Goal: Check status: Check status

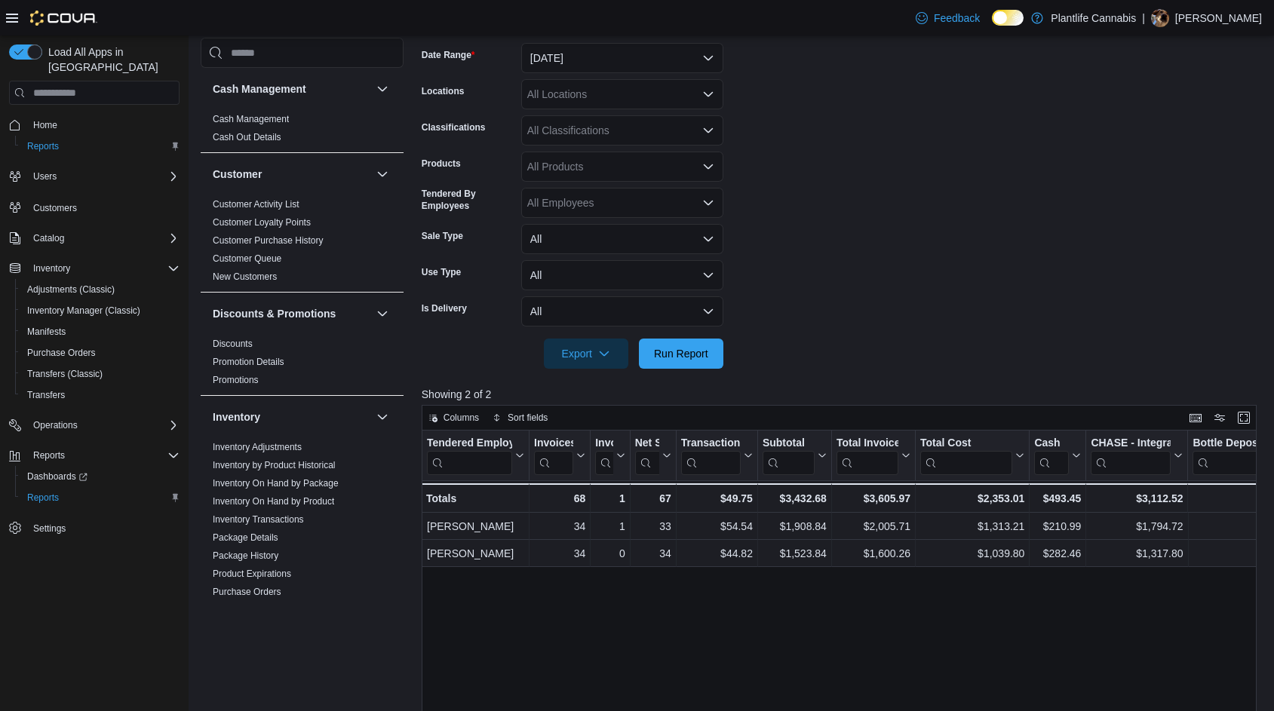
scroll to position [751, 0]
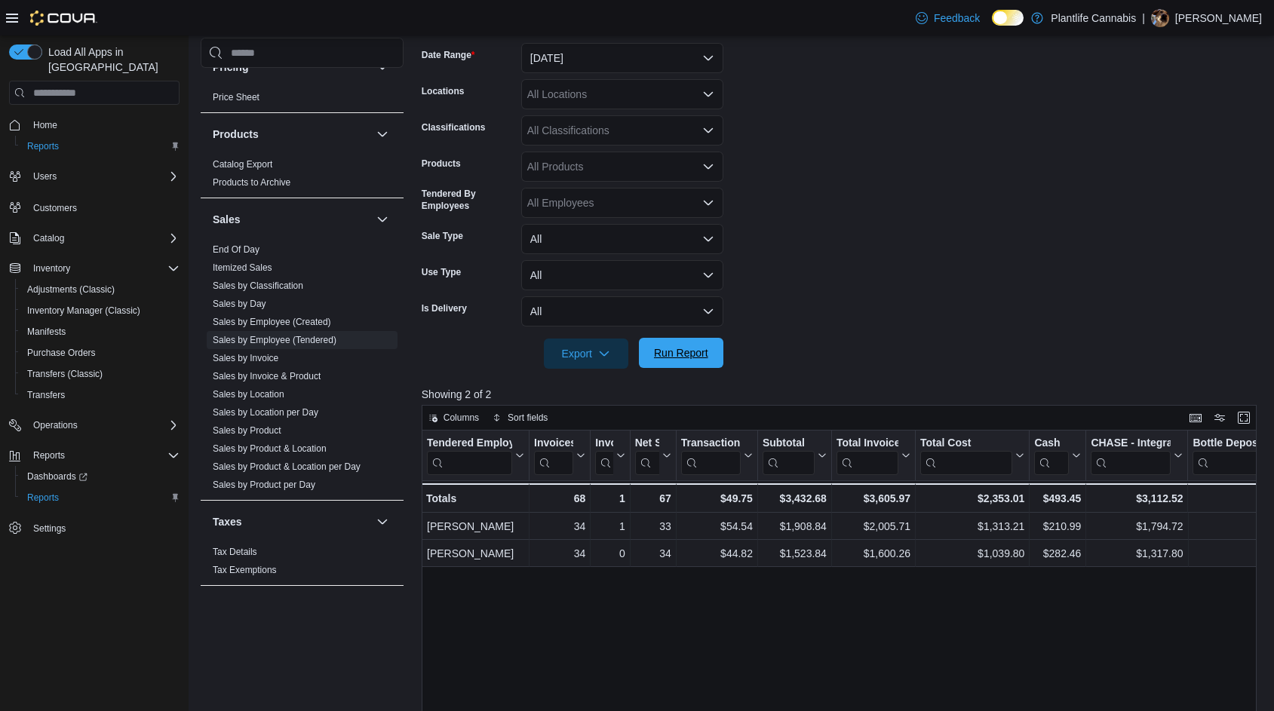
click at [689, 366] on span "Run Report" at bounding box center [681, 353] width 66 height 30
click at [680, 360] on span "Run Report" at bounding box center [681, 352] width 54 height 15
click at [705, 352] on span "Run Report" at bounding box center [681, 352] width 54 height 15
click at [711, 355] on span "Run Report" at bounding box center [681, 353] width 66 height 30
click at [594, 101] on div "All Locations" at bounding box center [622, 94] width 202 height 30
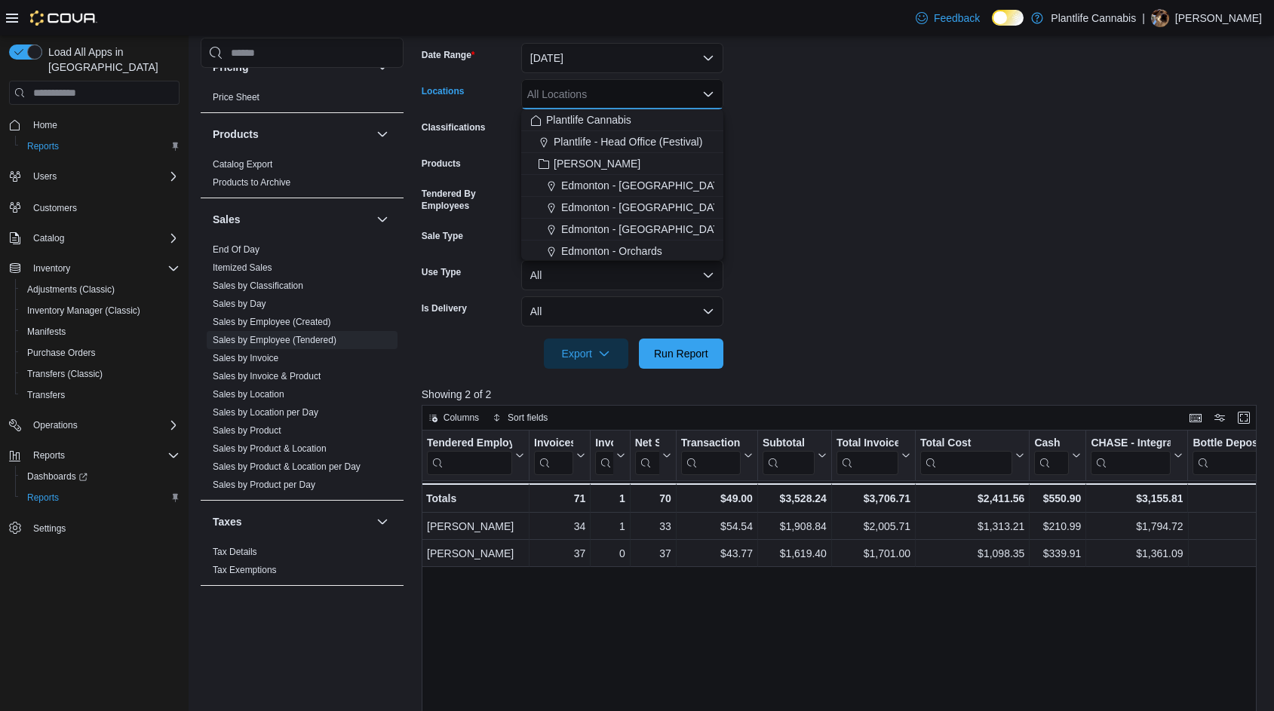
click at [890, 137] on form "Date Range [DATE] Locations All Locations Combo box. Selected. Combo box input.…" at bounding box center [843, 197] width 843 height 344
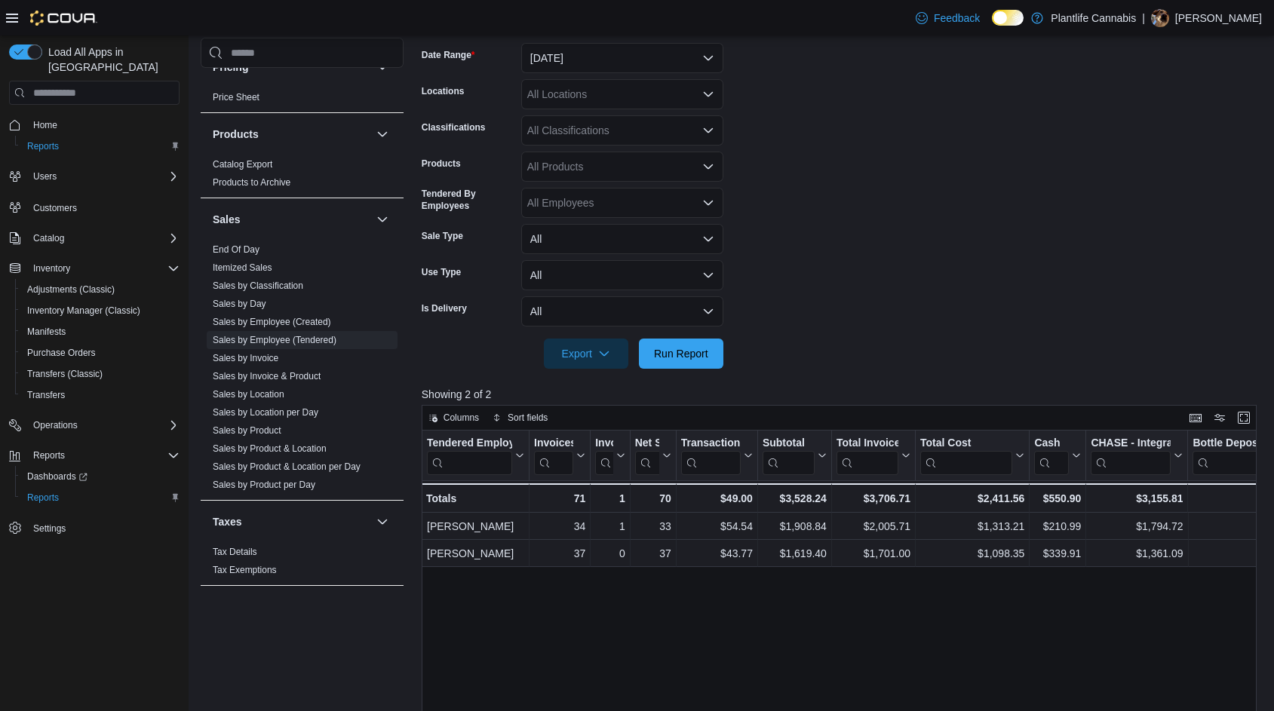
click at [604, 140] on div "All Classifications" at bounding box center [622, 130] width 202 height 30
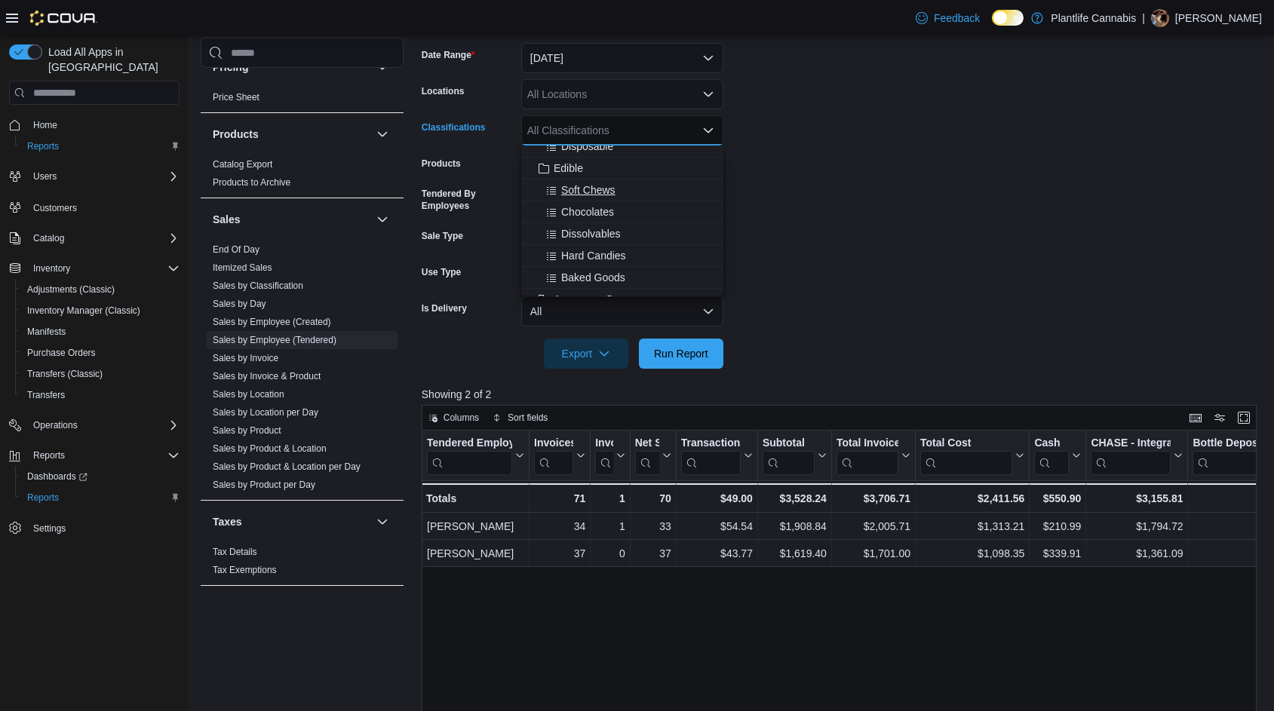
scroll to position [151, 0]
click at [621, 224] on span "Accessory Group" at bounding box center [594, 223] width 81 height 15
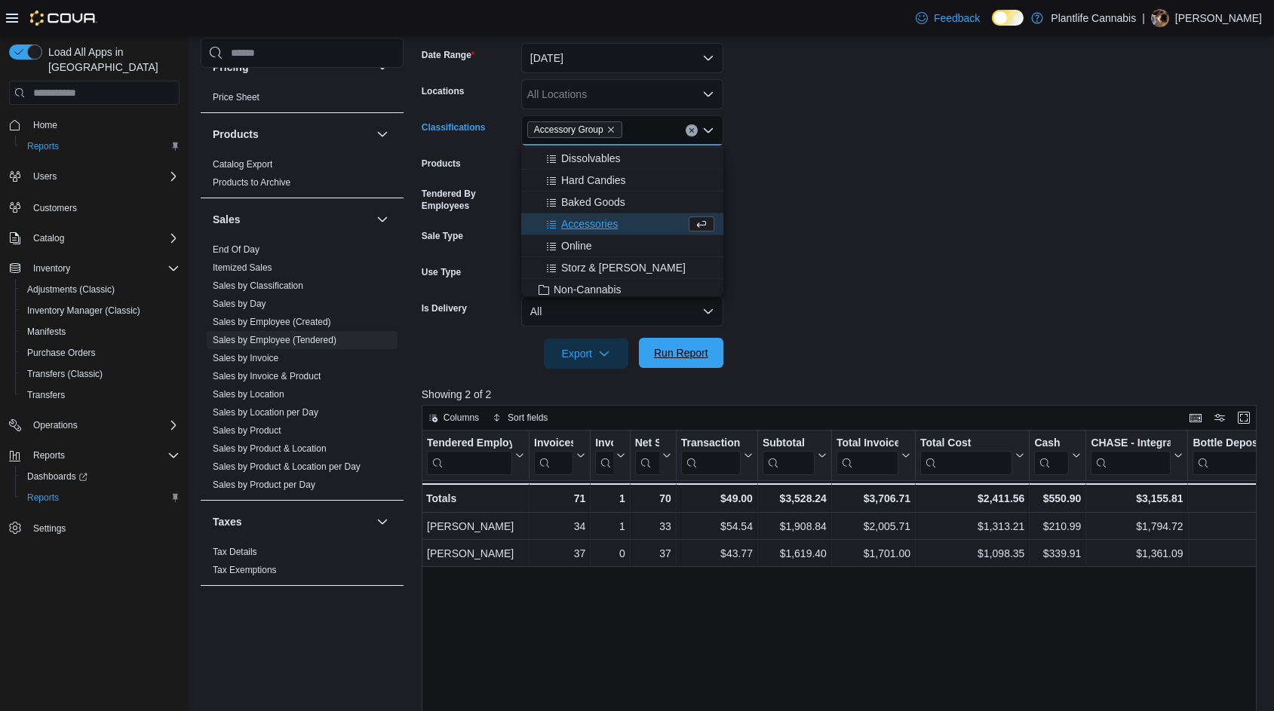
click at [712, 358] on span "Run Report" at bounding box center [681, 353] width 66 height 30
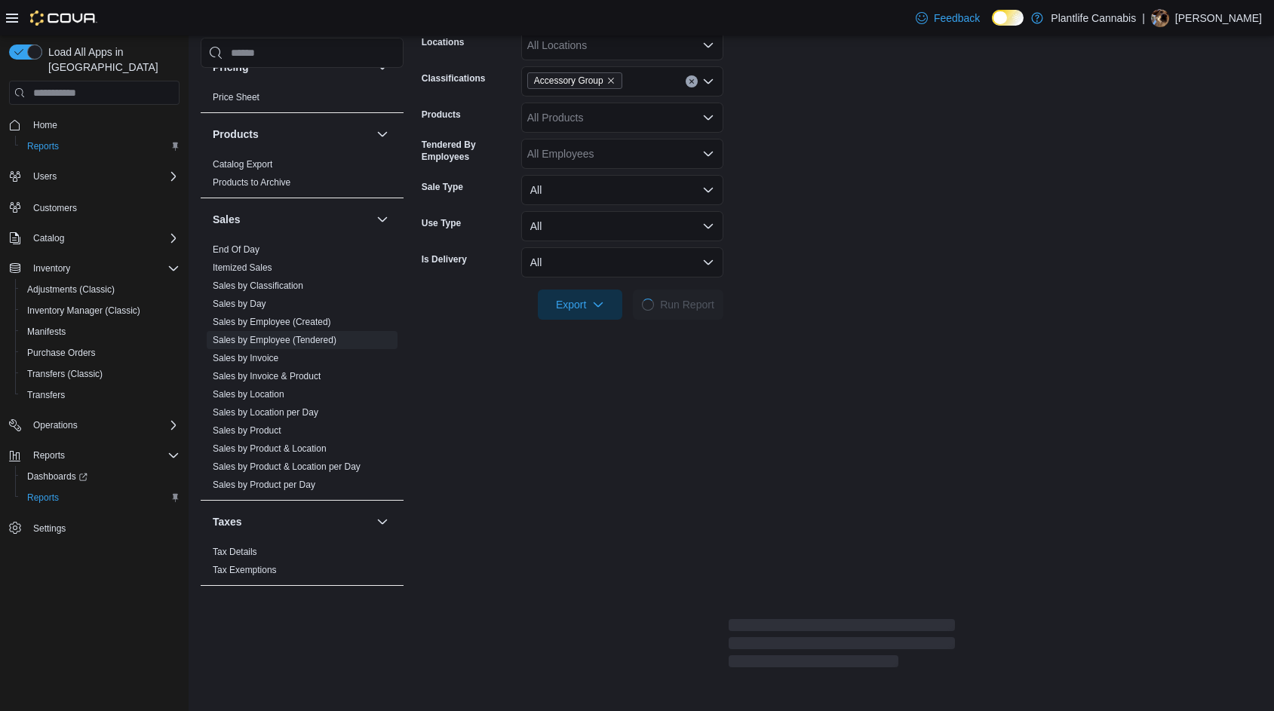
scroll to position [302, 0]
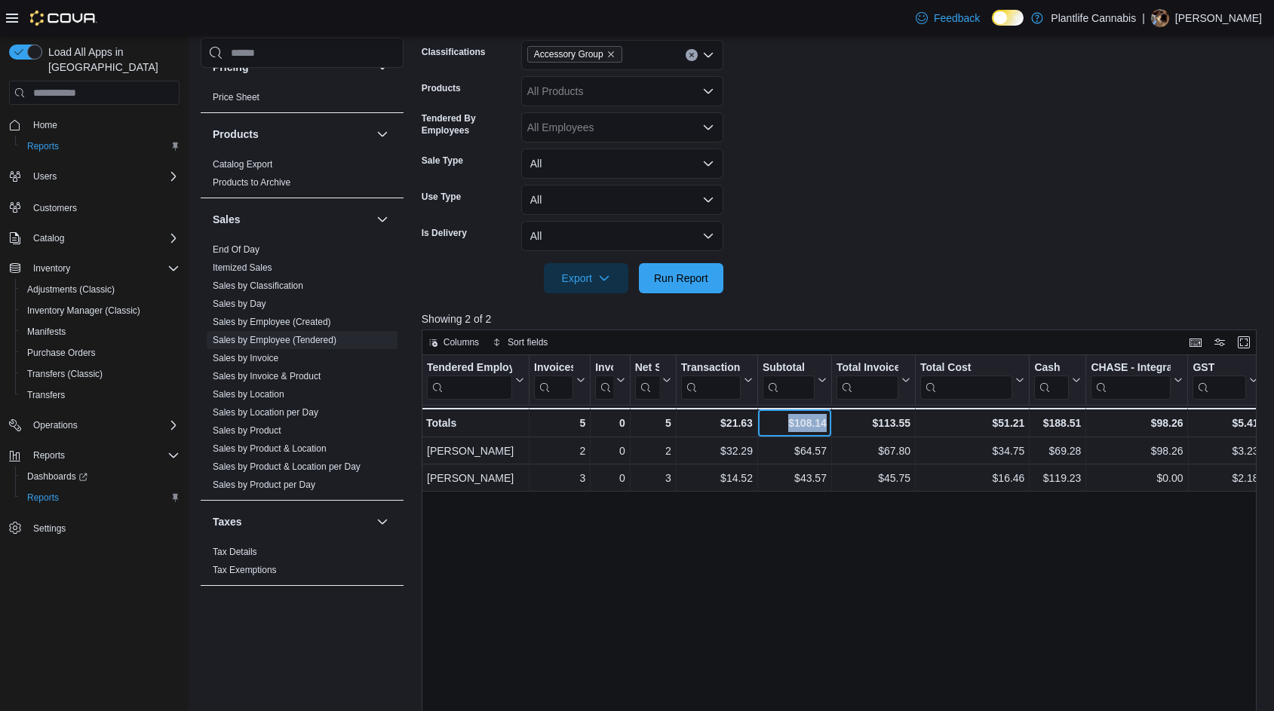
drag, startPoint x: 787, startPoint y: 424, endPoint x: 846, endPoint y: 437, distance: 61.0
click at [846, 437] on div "Totals - Tendered Employee, column 1, row 3 5 - Invoices Sold, column 2, row 3 …" at bounding box center [1276, 422] width 1709 height 29
click at [260, 355] on link "Sales by Invoice" at bounding box center [246, 358] width 66 height 11
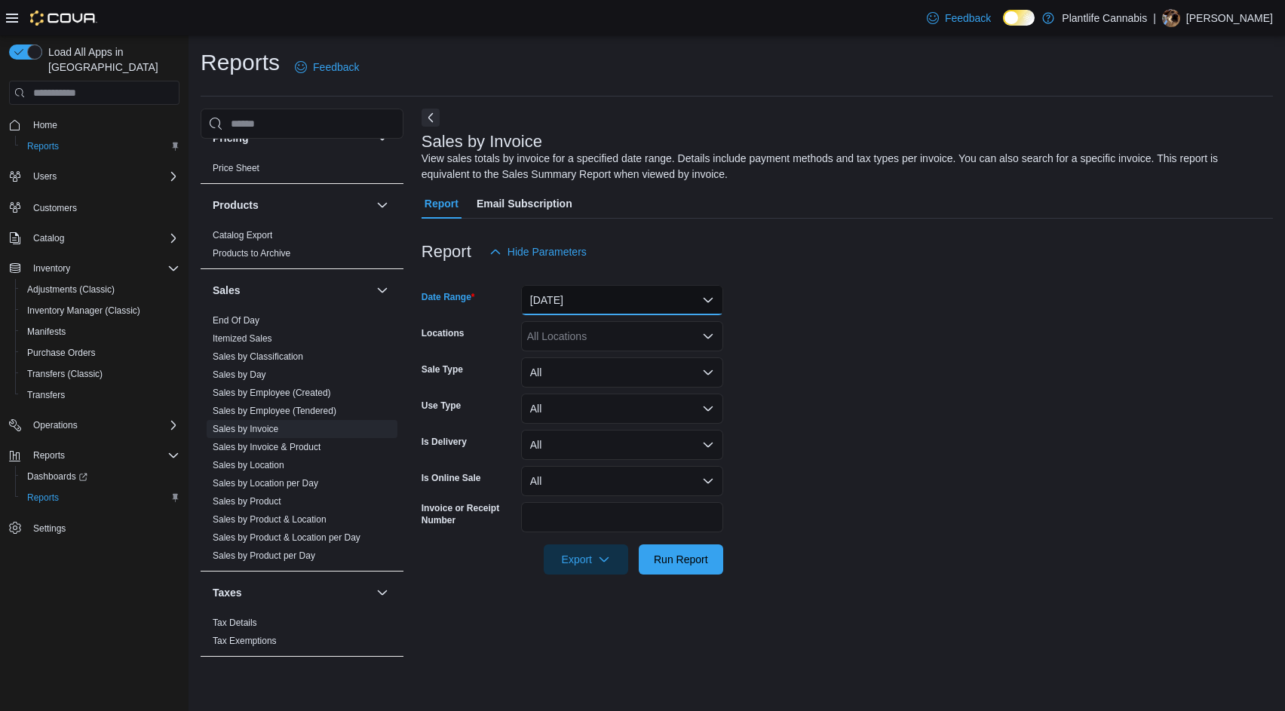
click at [573, 297] on button "[DATE]" at bounding box center [622, 300] width 202 height 30
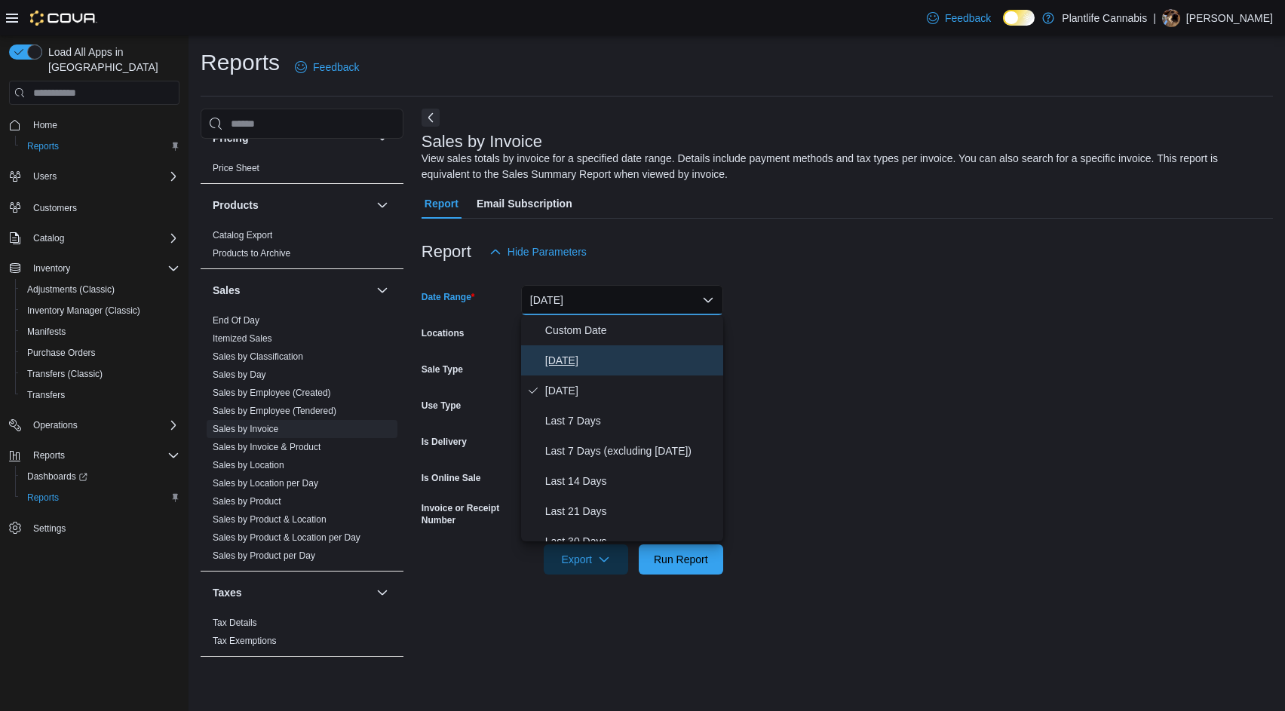
click at [591, 358] on span "[DATE]" at bounding box center [631, 361] width 172 height 18
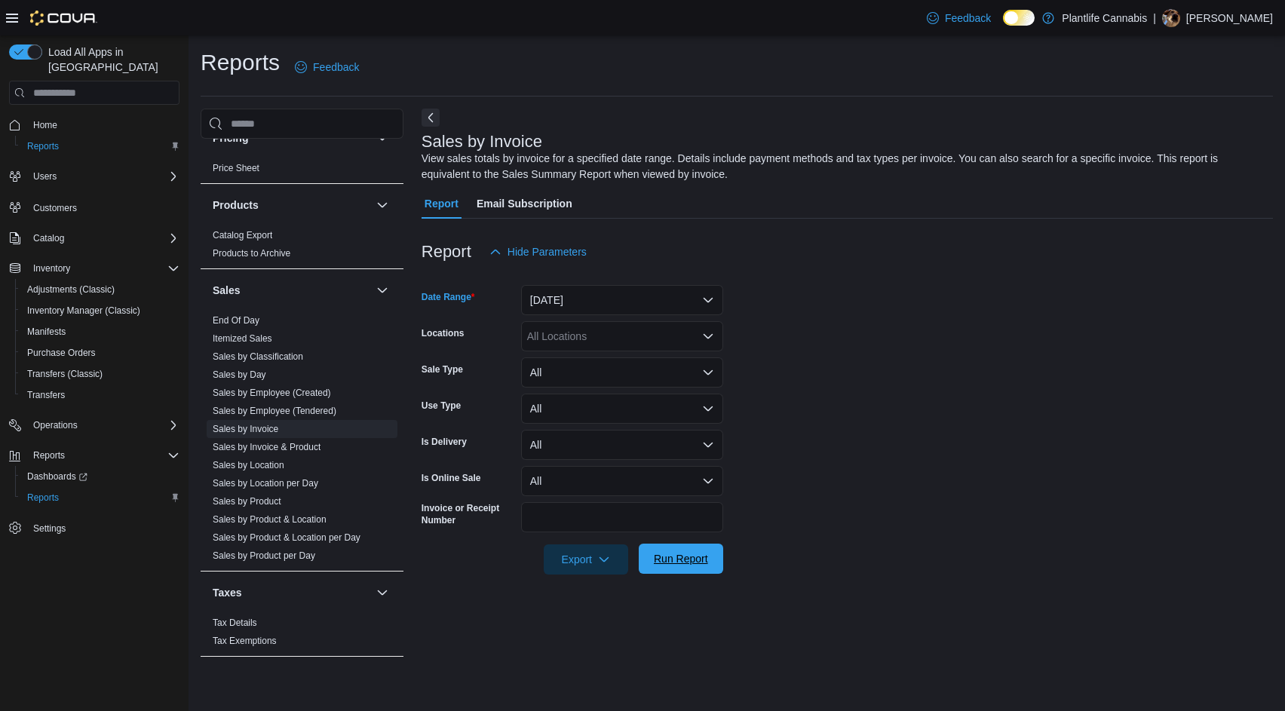
click at [687, 566] on span "Run Report" at bounding box center [681, 558] width 54 height 15
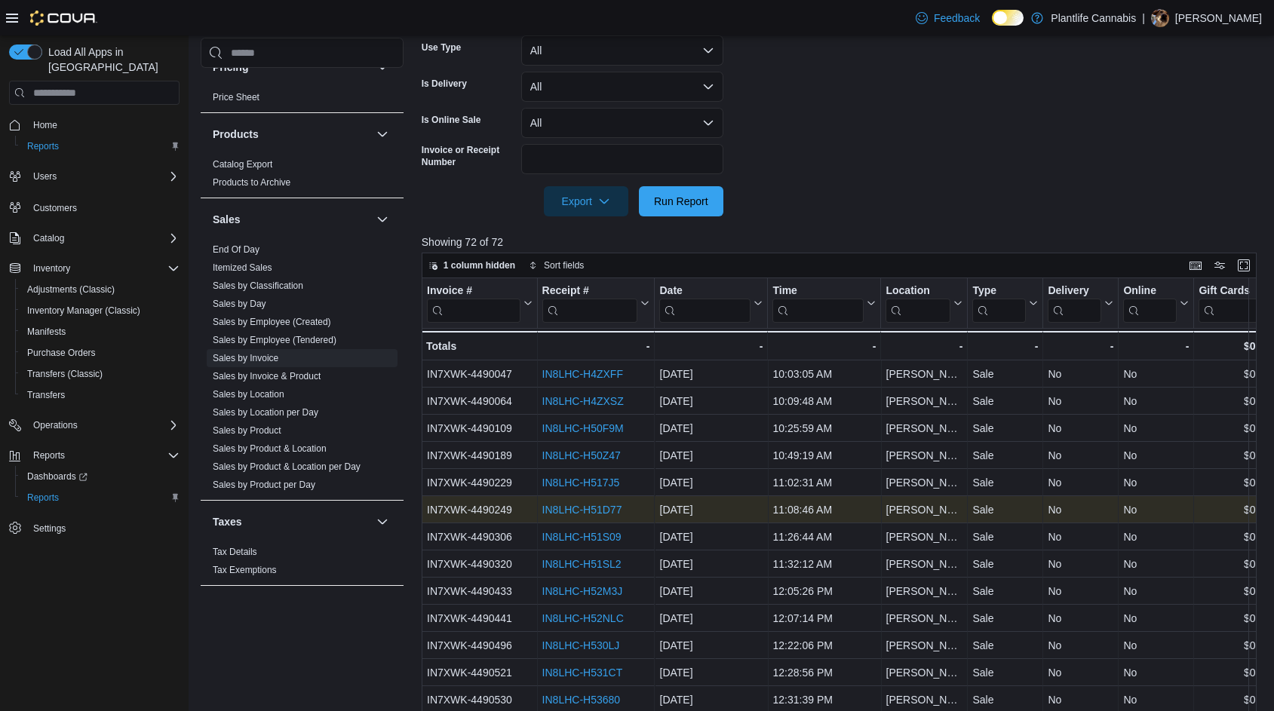
scroll to position [481, 0]
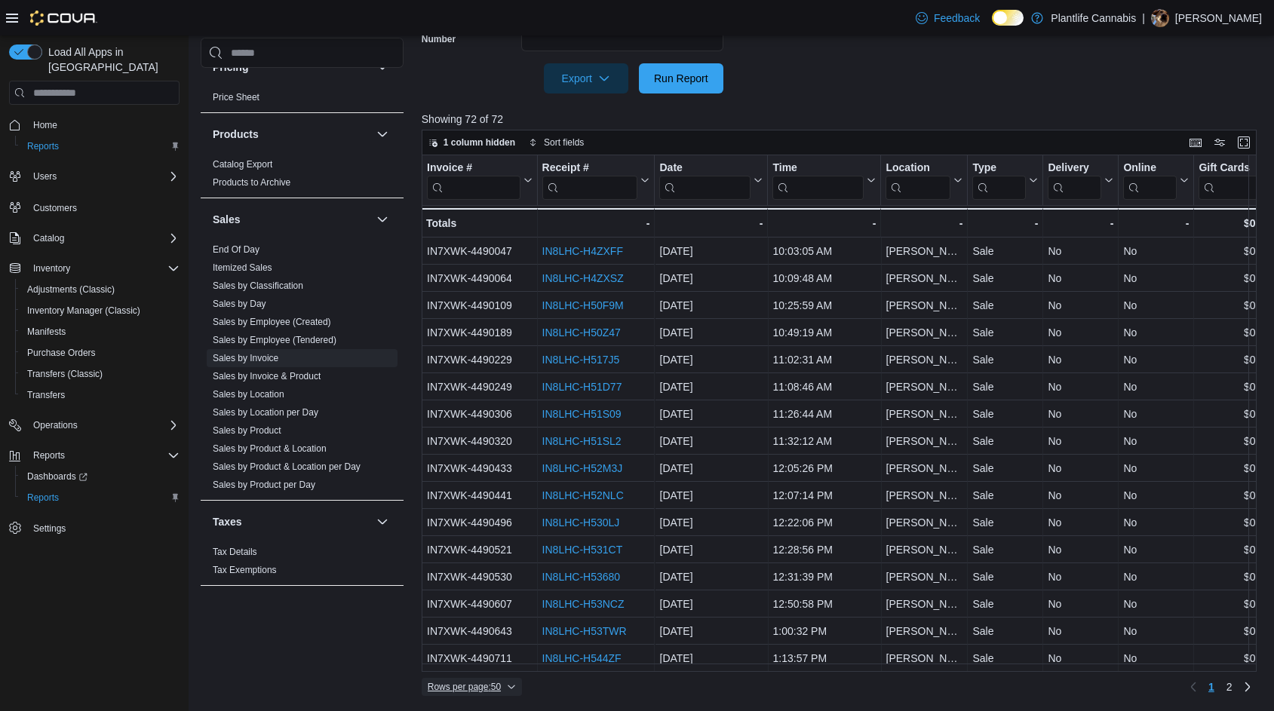
drag, startPoint x: 496, startPoint y: 690, endPoint x: 496, endPoint y: 672, distance: 18.1
click at [496, 689] on span "Rows per page : 50" at bounding box center [464, 687] width 73 height 12
click at [497, 658] on span "100 rows" at bounding box center [491, 657] width 48 height 12
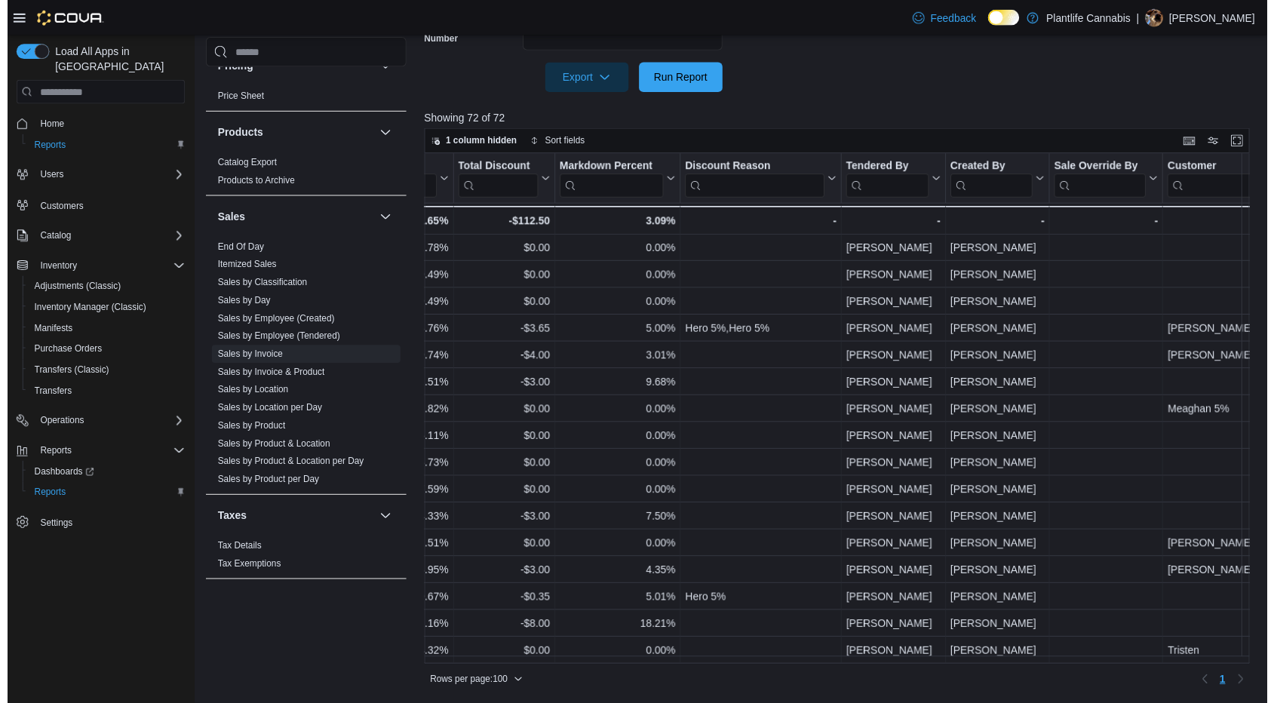
scroll to position [1529, 1571]
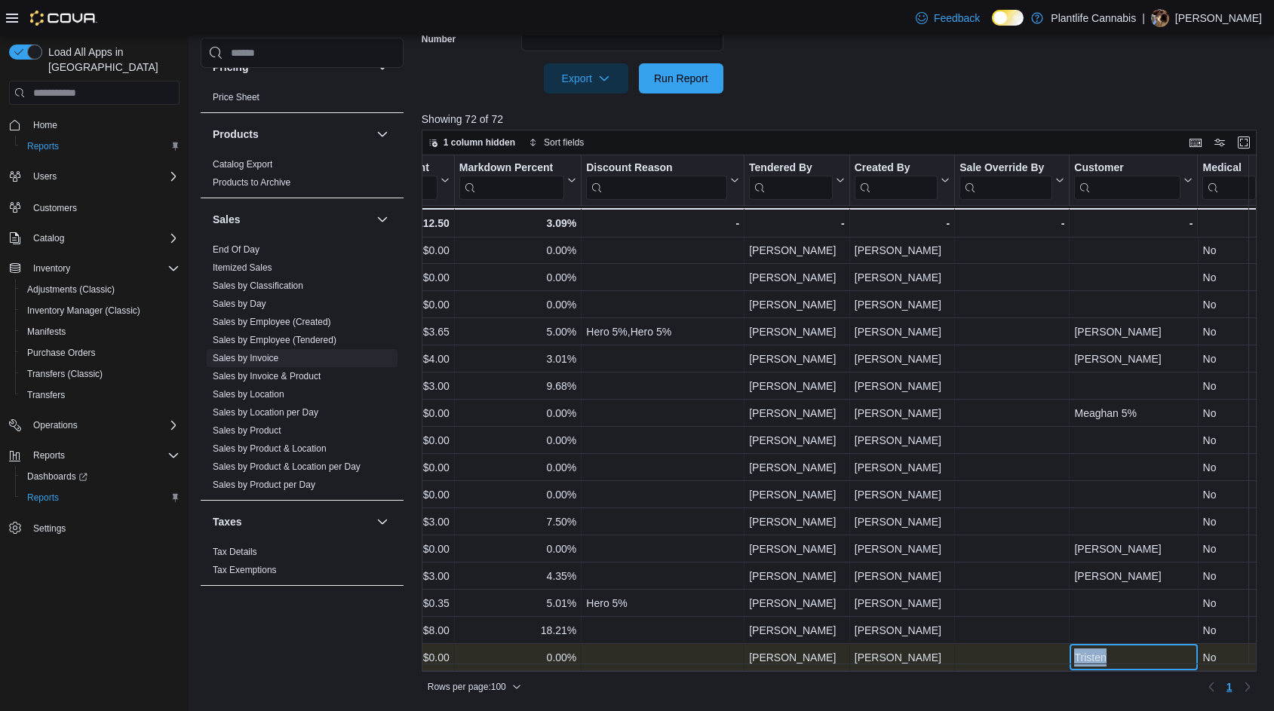
drag, startPoint x: 1116, startPoint y: 649, endPoint x: 1070, endPoint y: 647, distance: 46.8
click at [1070, 647] on div "Tristen - Customer, column 23, row 72" at bounding box center [1134, 657] width 128 height 27
copy div "Tristen"
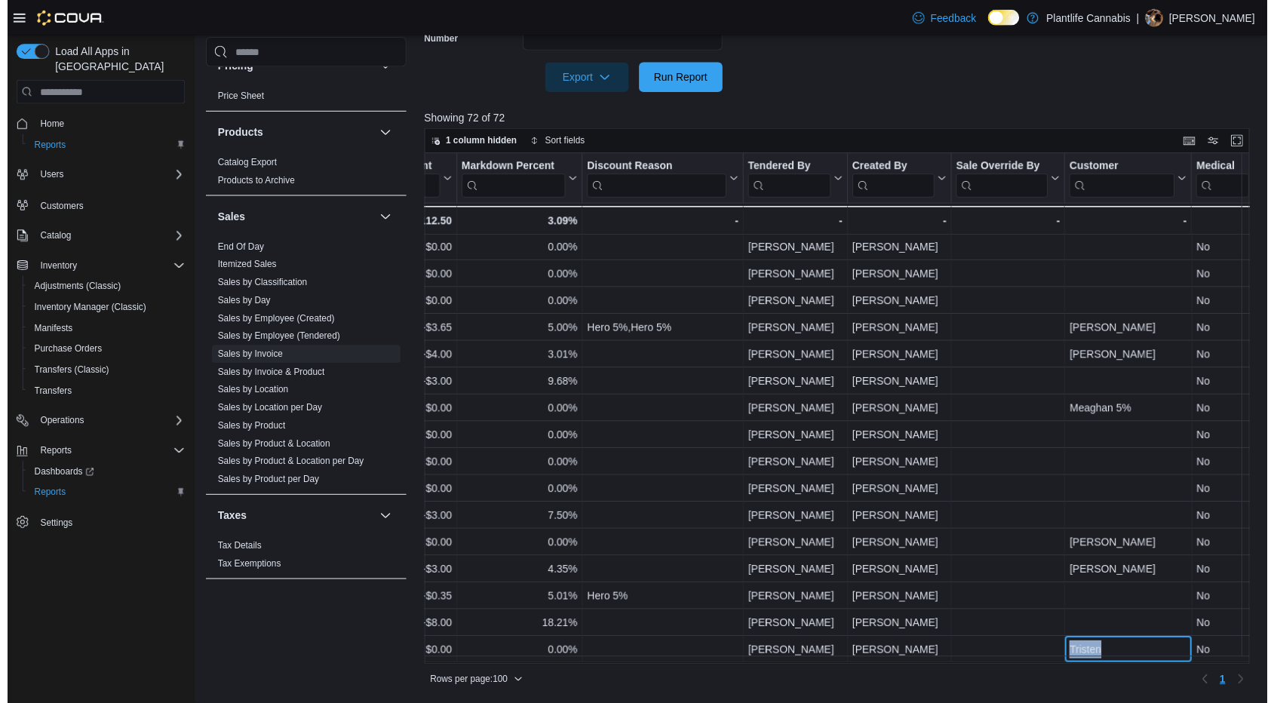
scroll to position [1530, 1571]
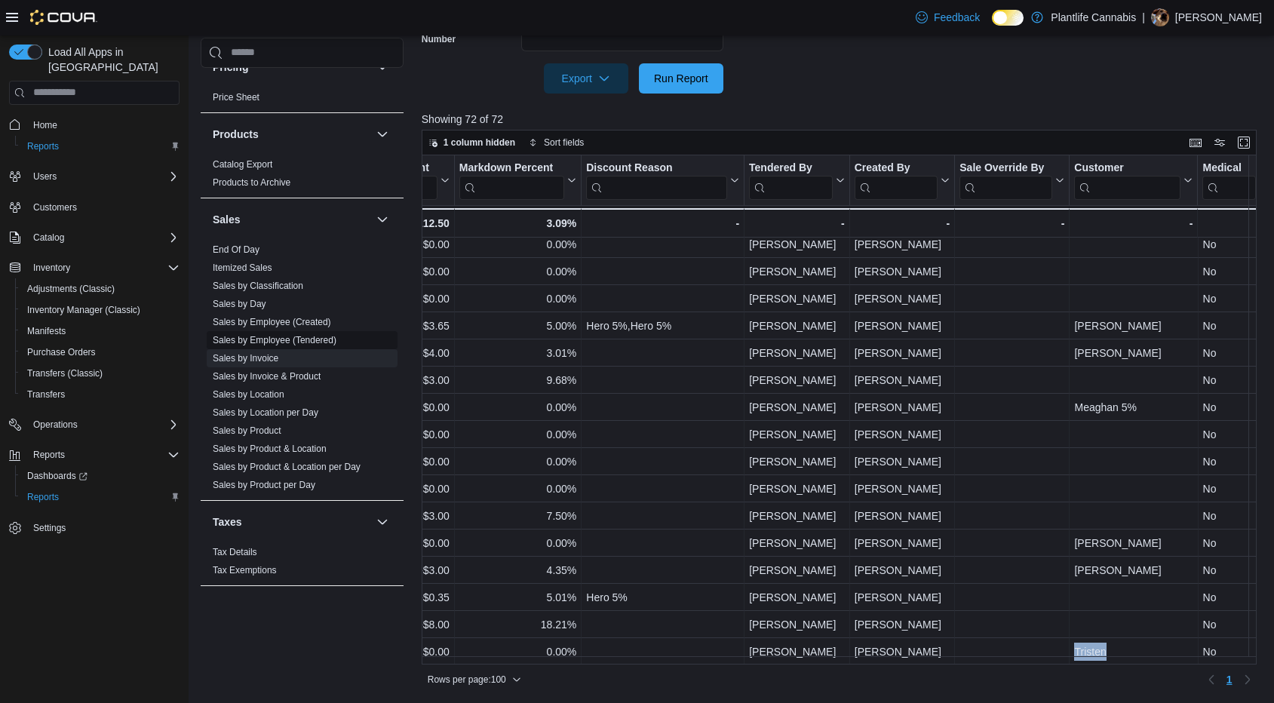
click at [311, 339] on link "Sales by Employee (Tendered)" at bounding box center [275, 340] width 124 height 11
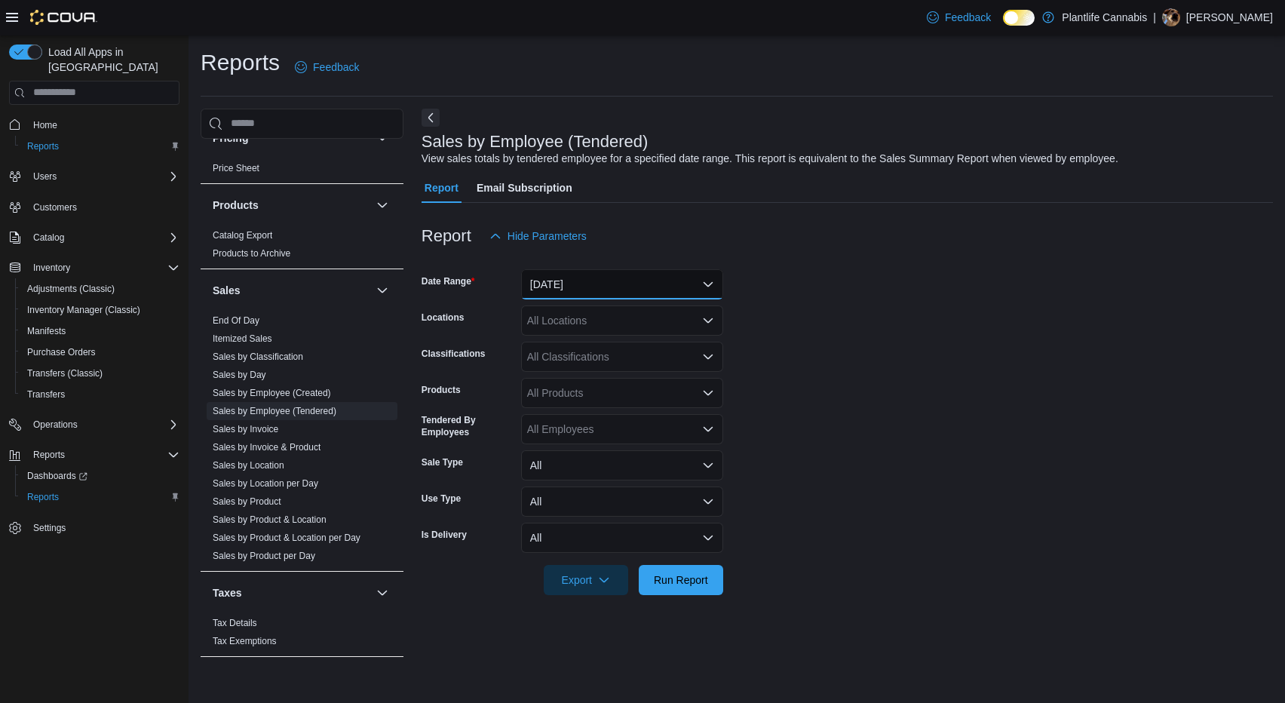
click at [623, 278] on button "[DATE]" at bounding box center [622, 284] width 202 height 30
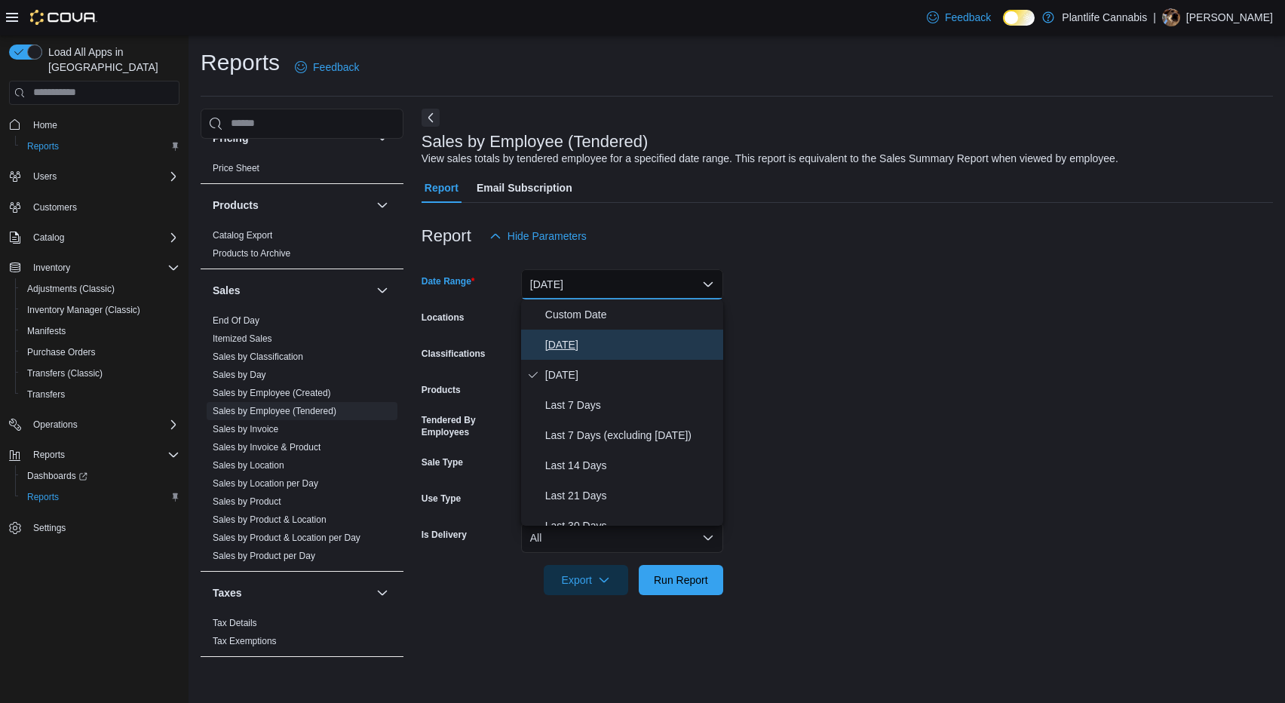
click at [619, 343] on span "[DATE]" at bounding box center [631, 345] width 172 height 18
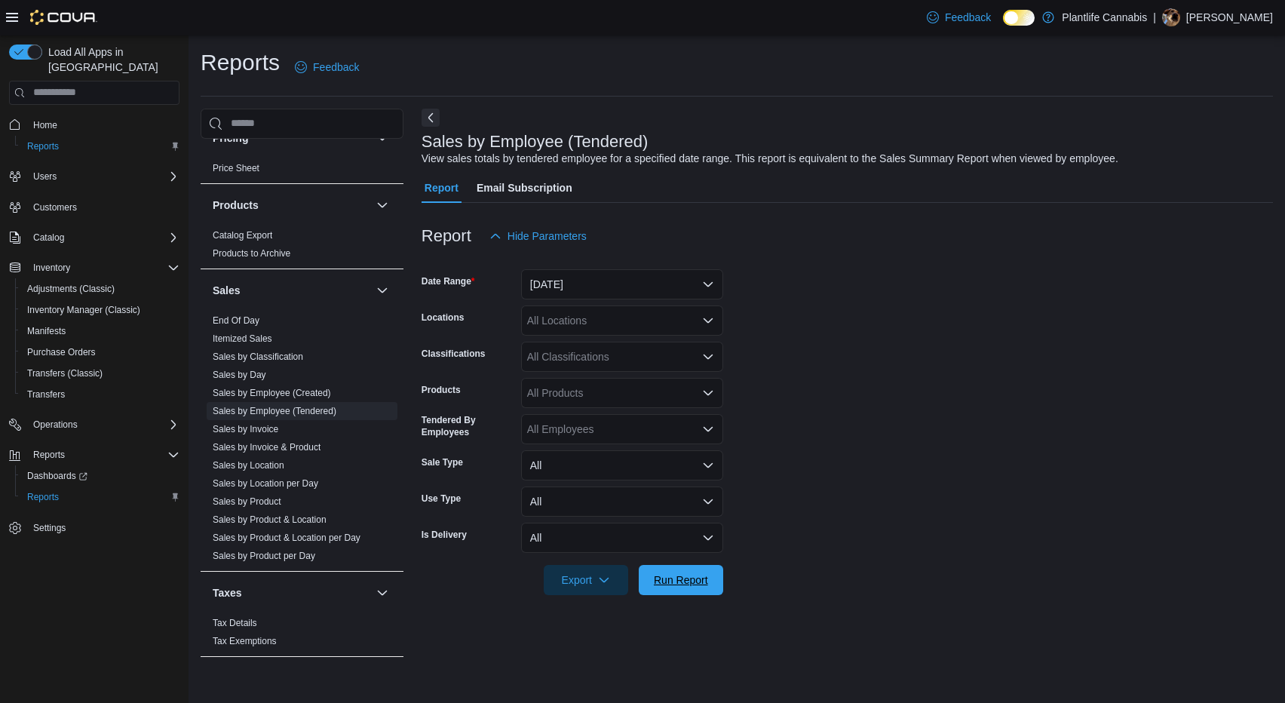
drag, startPoint x: 678, startPoint y: 576, endPoint x: 345, endPoint y: 8, distance: 658.6
click at [680, 576] on span "Run Report" at bounding box center [681, 580] width 54 height 15
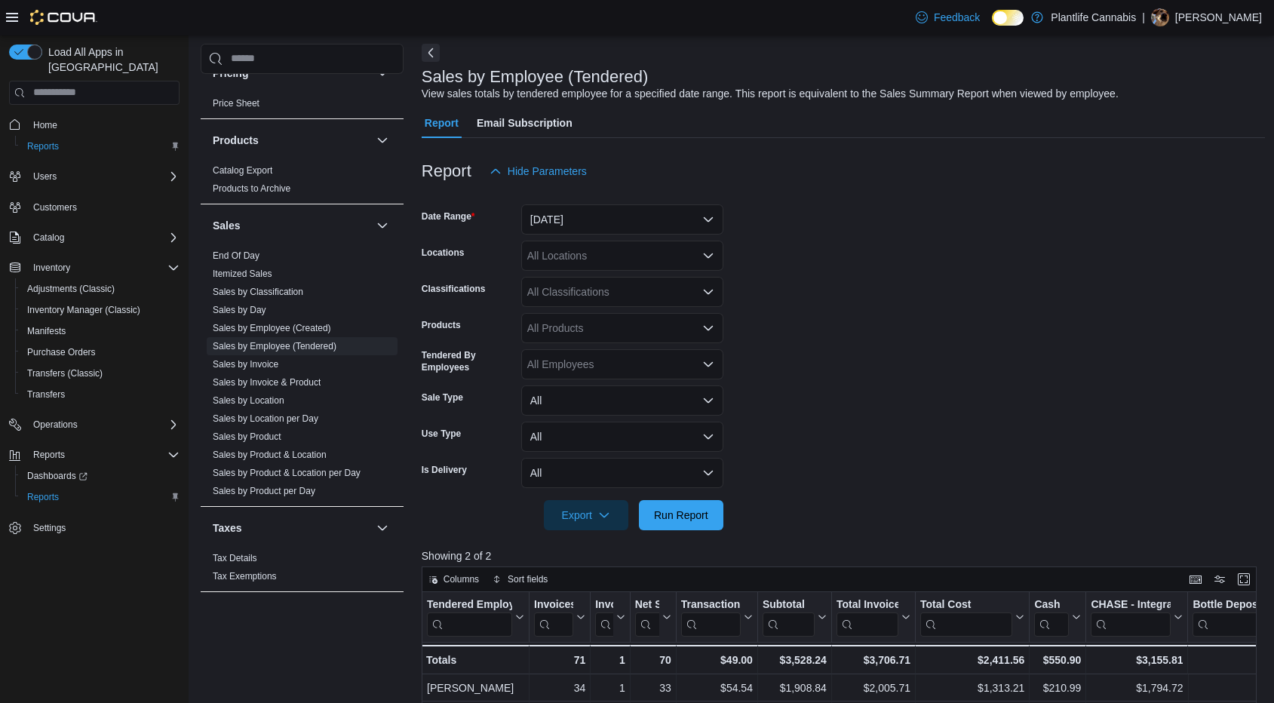
scroll to position [151, 0]
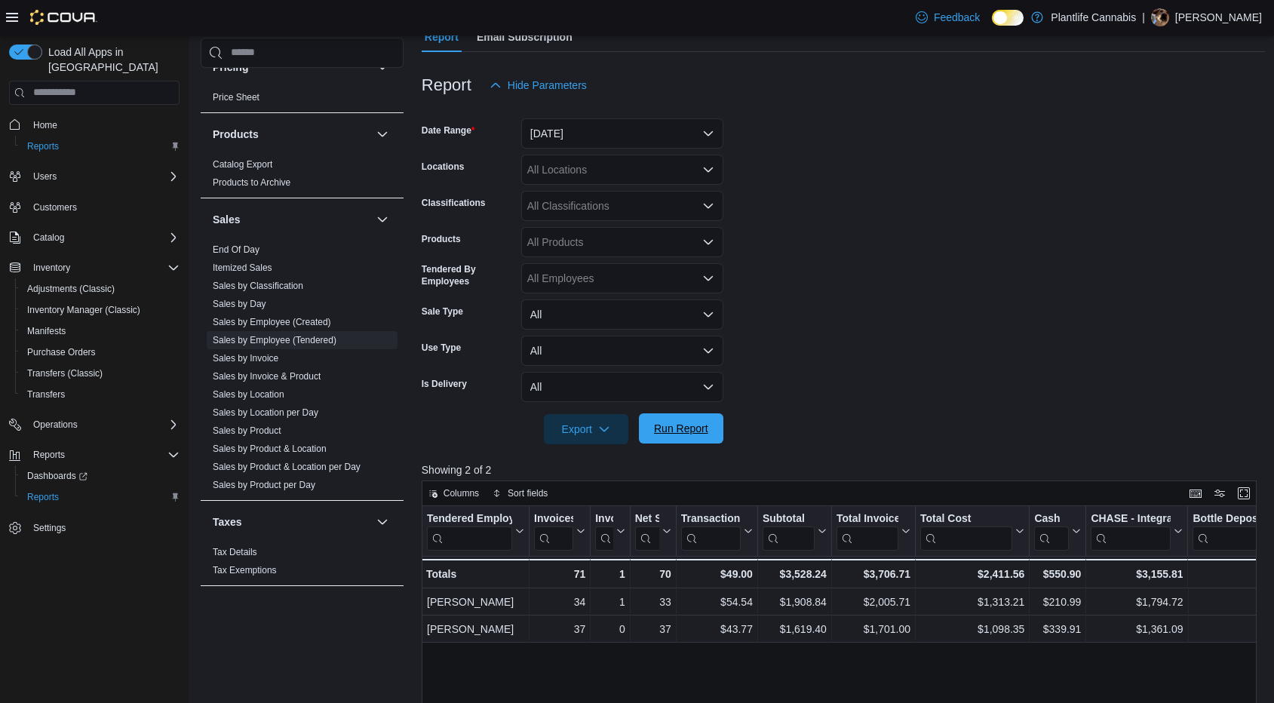
click at [696, 438] on span "Run Report" at bounding box center [681, 428] width 66 height 30
click at [595, 202] on div "All Classifications" at bounding box center [622, 206] width 202 height 30
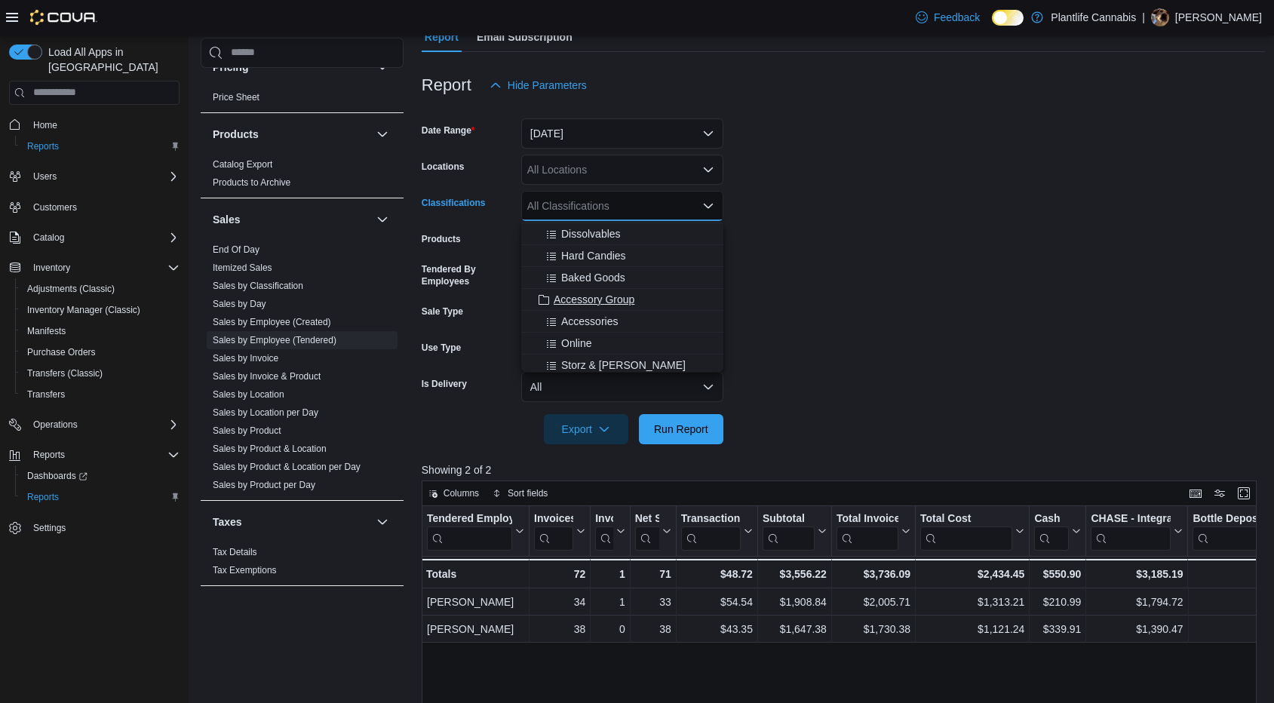
click at [624, 291] on button "Accessory Group" at bounding box center [622, 300] width 202 height 22
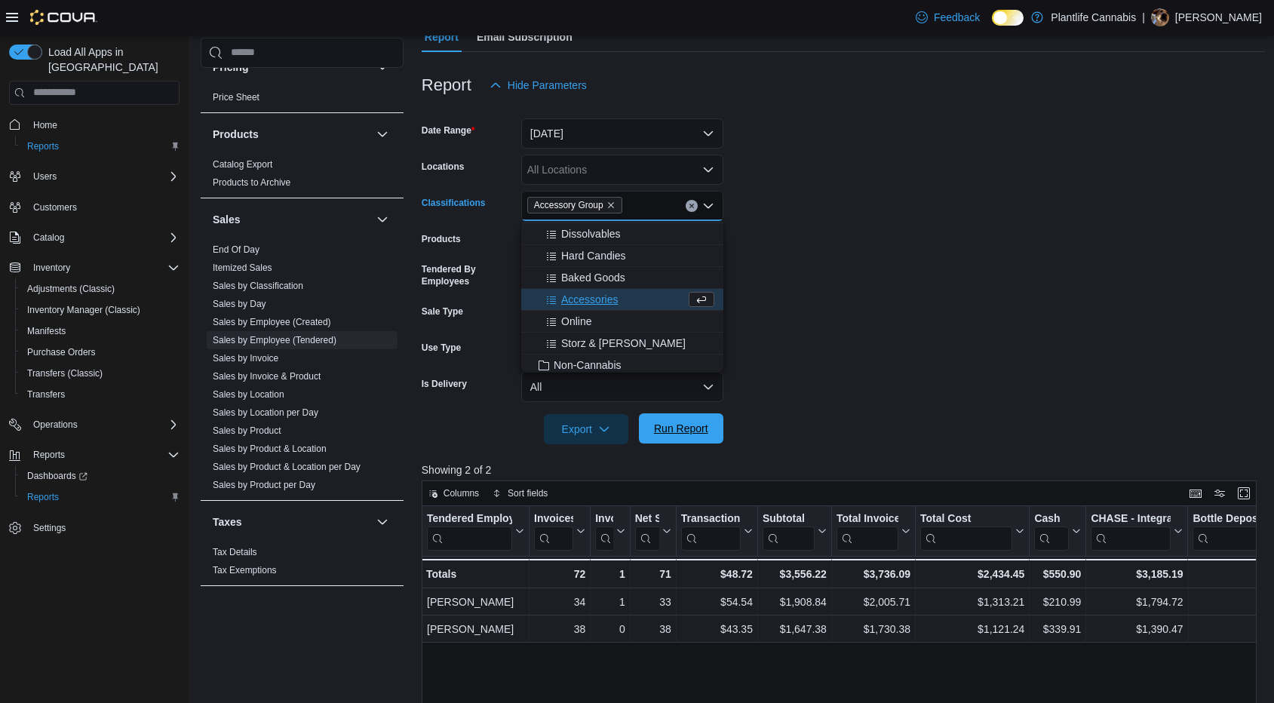
click at [689, 422] on span "Run Report" at bounding box center [681, 428] width 54 height 15
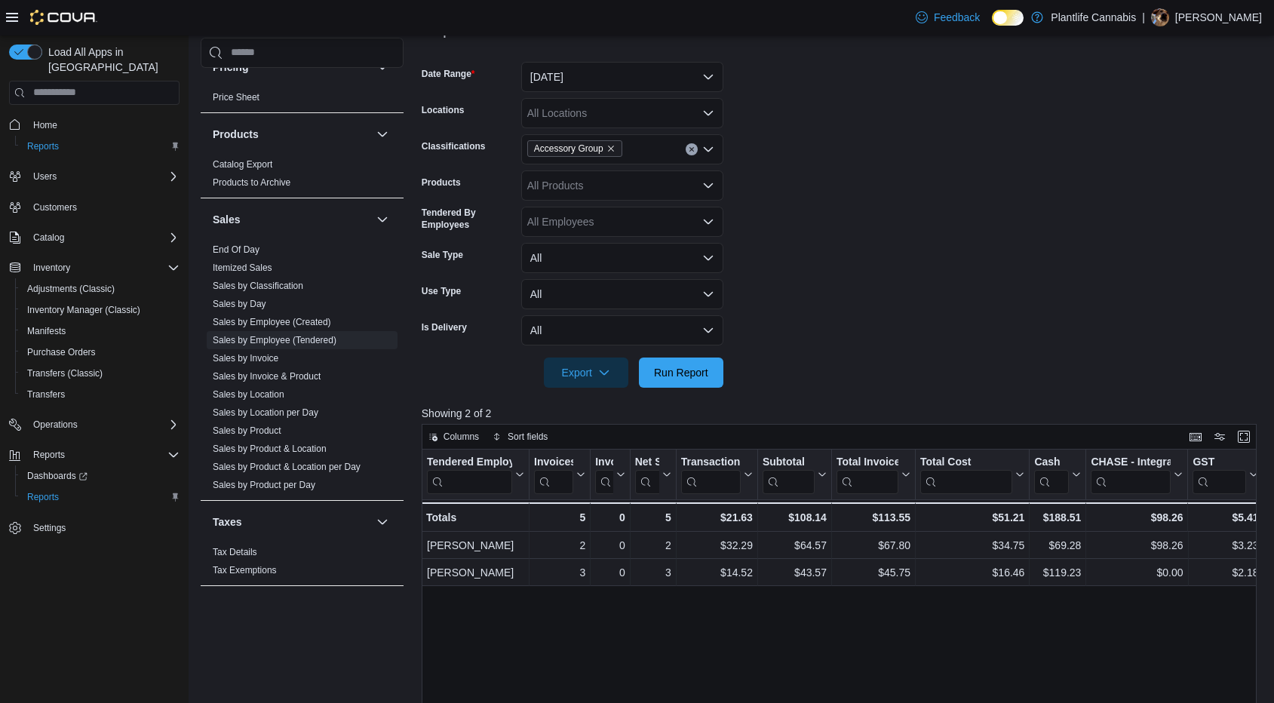
scroll to position [151, 0]
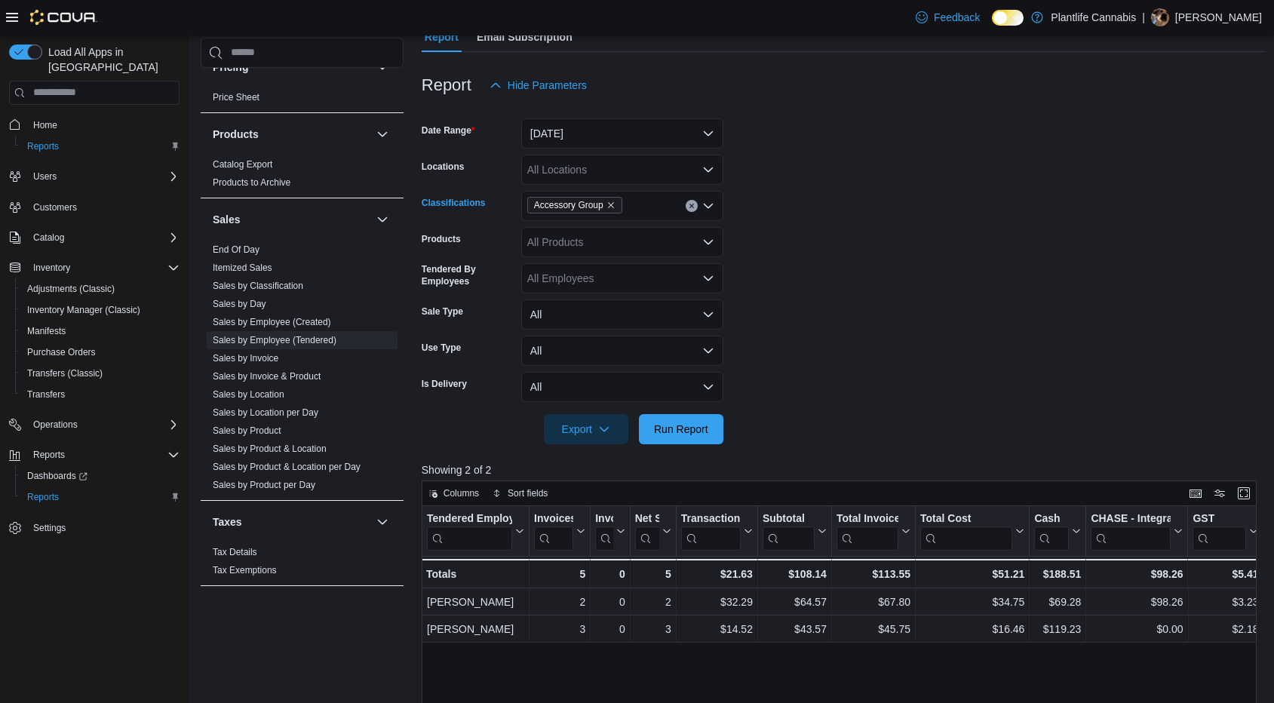
click at [697, 205] on button "Clear input" at bounding box center [692, 206] width 12 height 12
click at [691, 425] on span "Run Report" at bounding box center [681, 428] width 54 height 15
click at [701, 426] on span "Run Report" at bounding box center [681, 428] width 54 height 15
drag, startPoint x: 778, startPoint y: 570, endPoint x: 839, endPoint y: 577, distance: 61.6
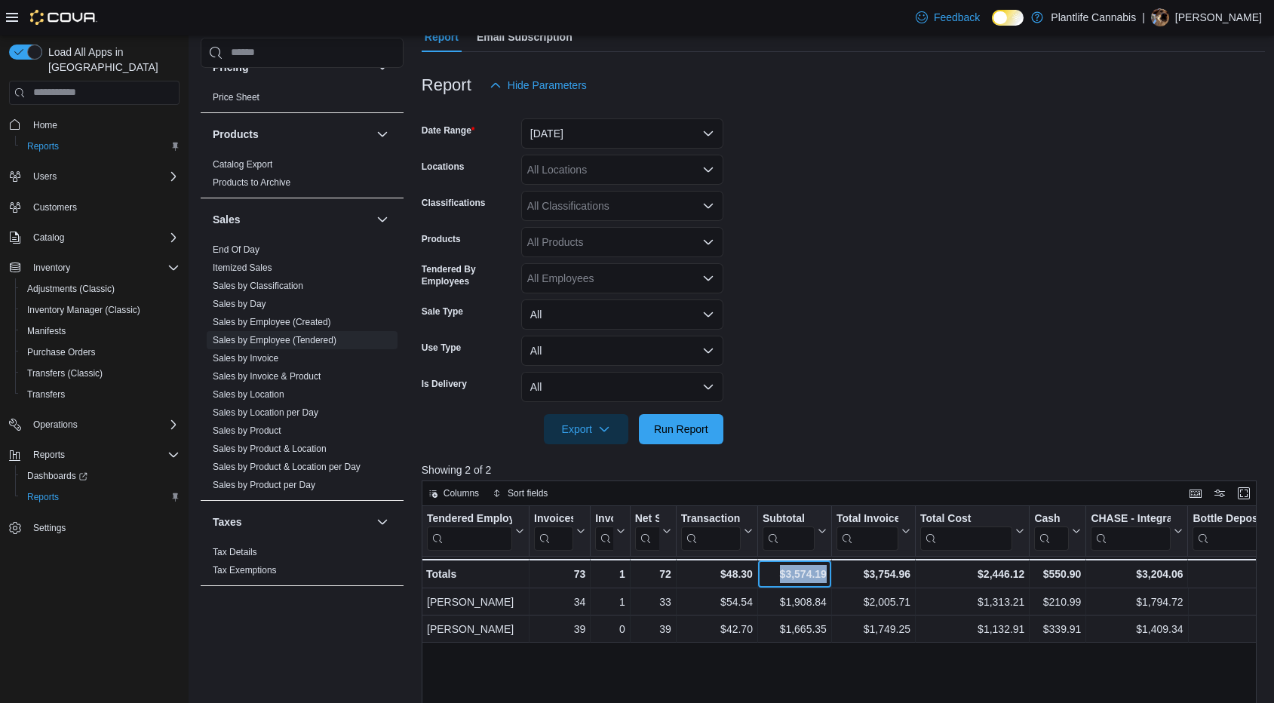
copy div "$3,574.19 - Subtotal, column 6, row 3"
click at [570, 125] on button "[DATE]" at bounding box center [622, 133] width 202 height 30
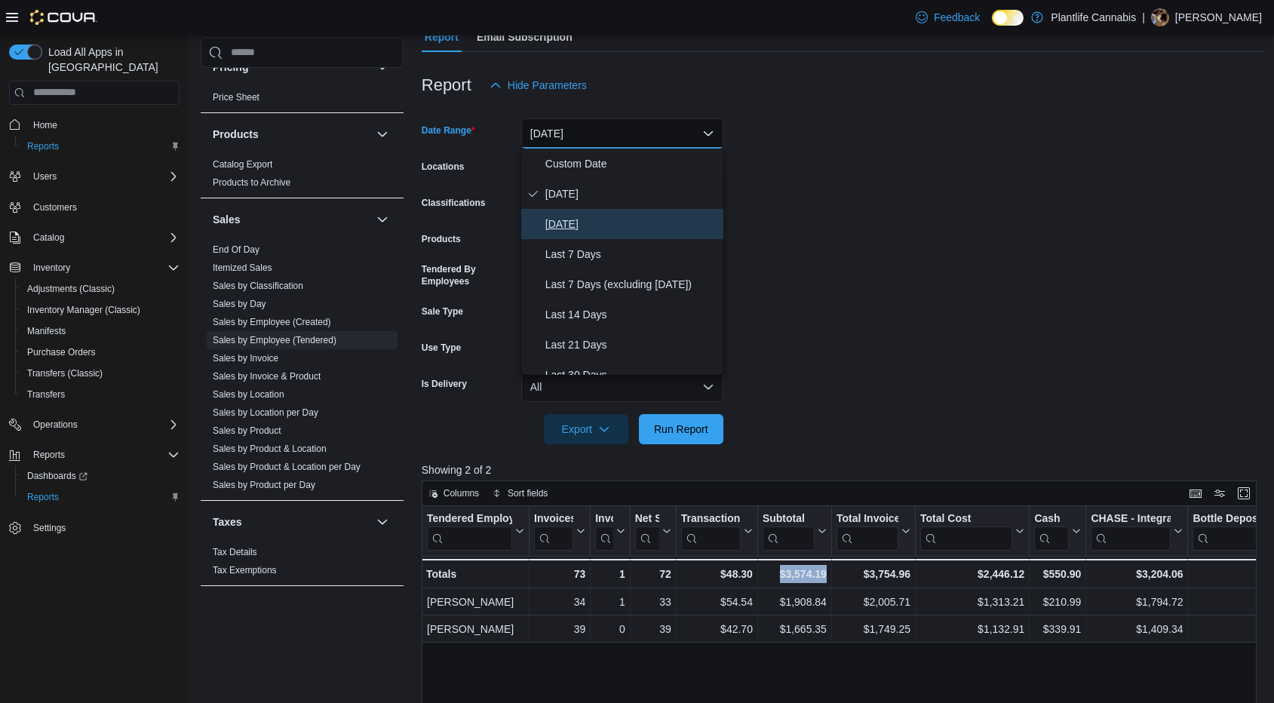
click at [590, 220] on span "[DATE]" at bounding box center [631, 224] width 172 height 18
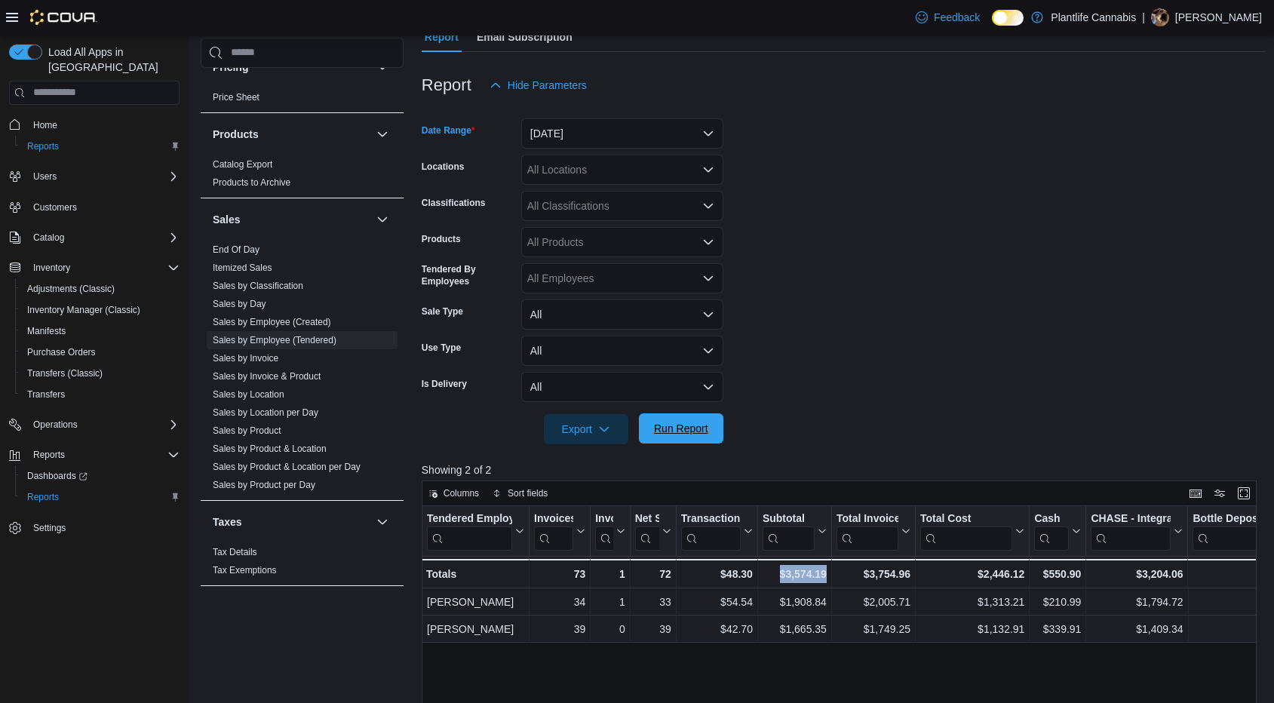
click at [686, 440] on span "Run Report" at bounding box center [681, 428] width 66 height 30
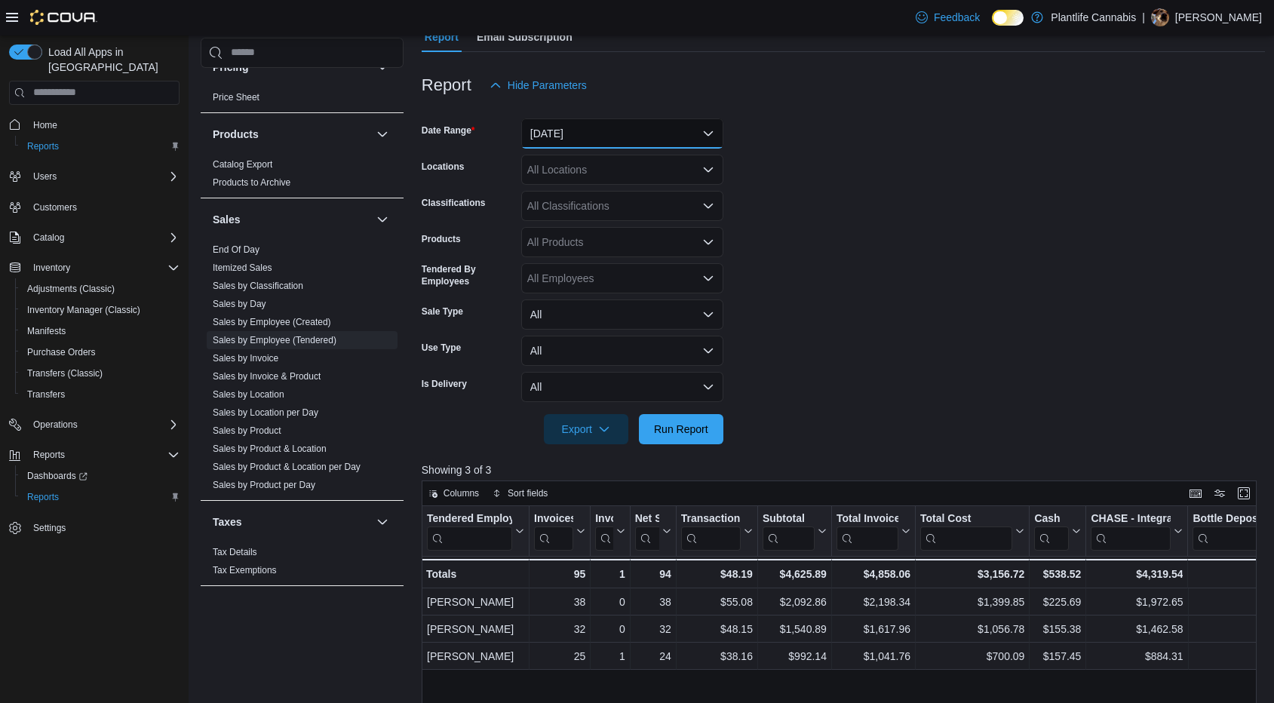
click at [600, 128] on button "[DATE]" at bounding box center [622, 133] width 202 height 30
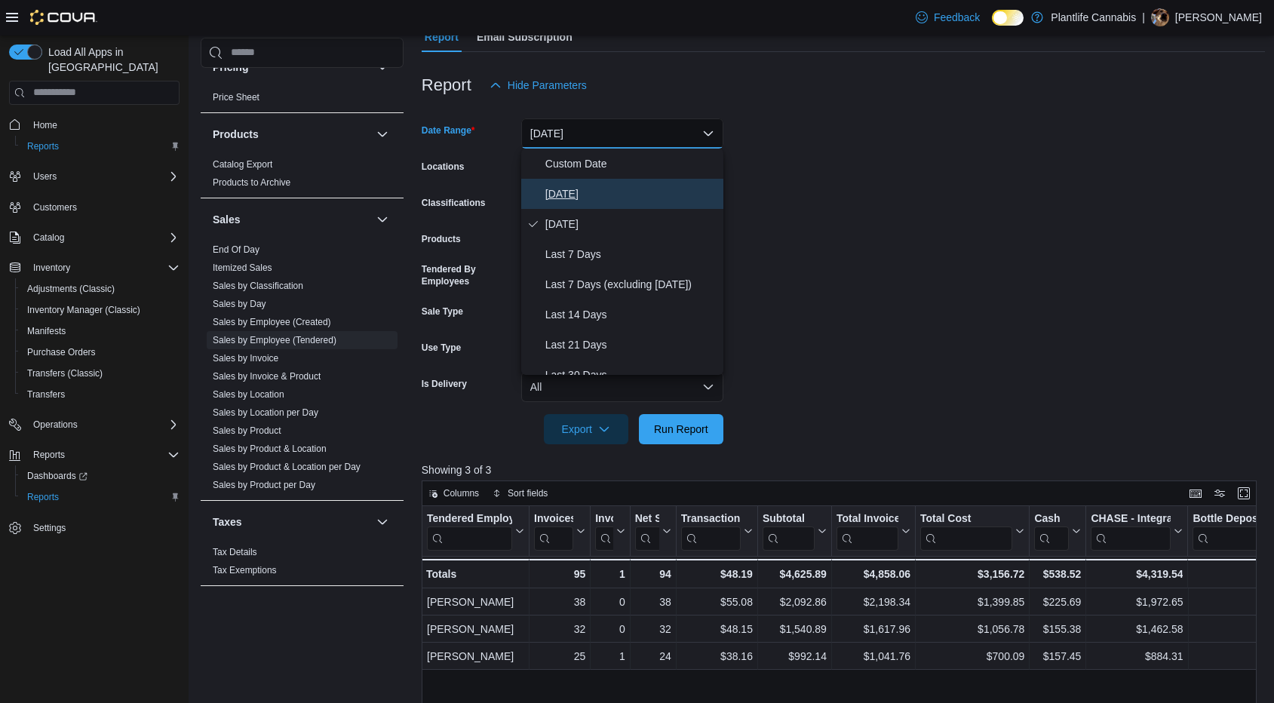
click at [585, 188] on span "[DATE]" at bounding box center [631, 194] width 172 height 18
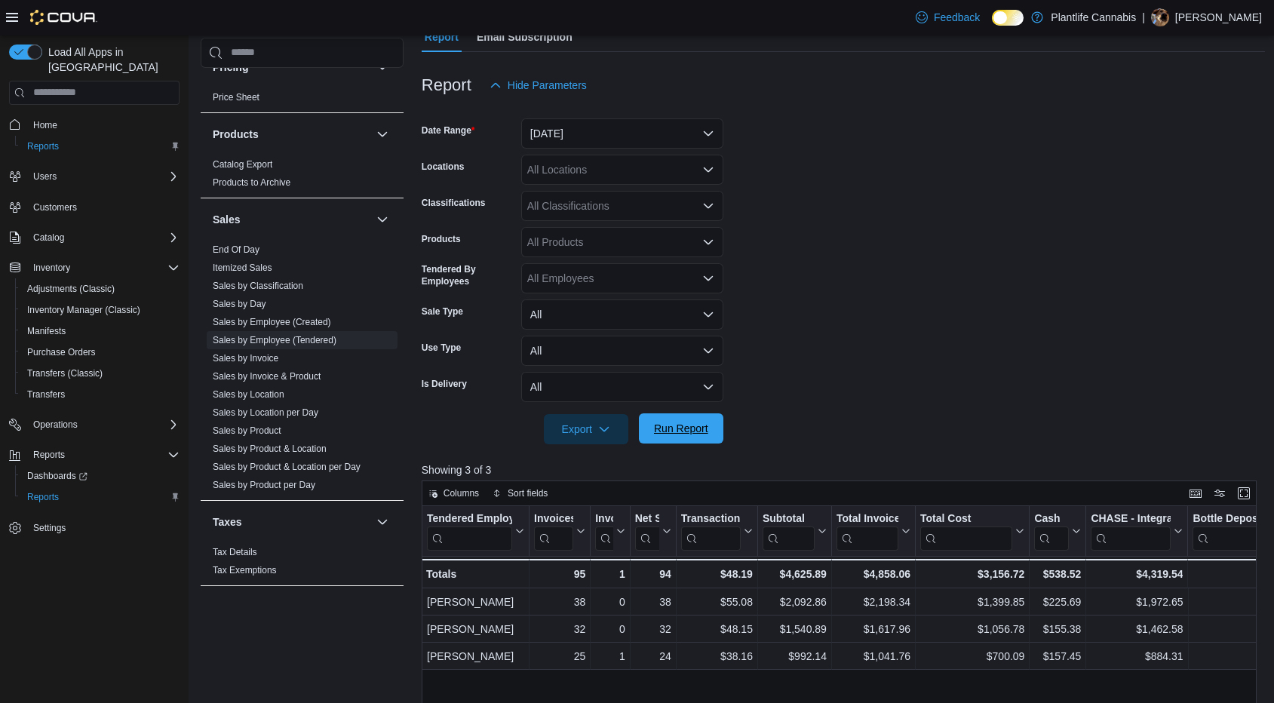
click at [680, 438] on span "Run Report" at bounding box center [681, 428] width 66 height 30
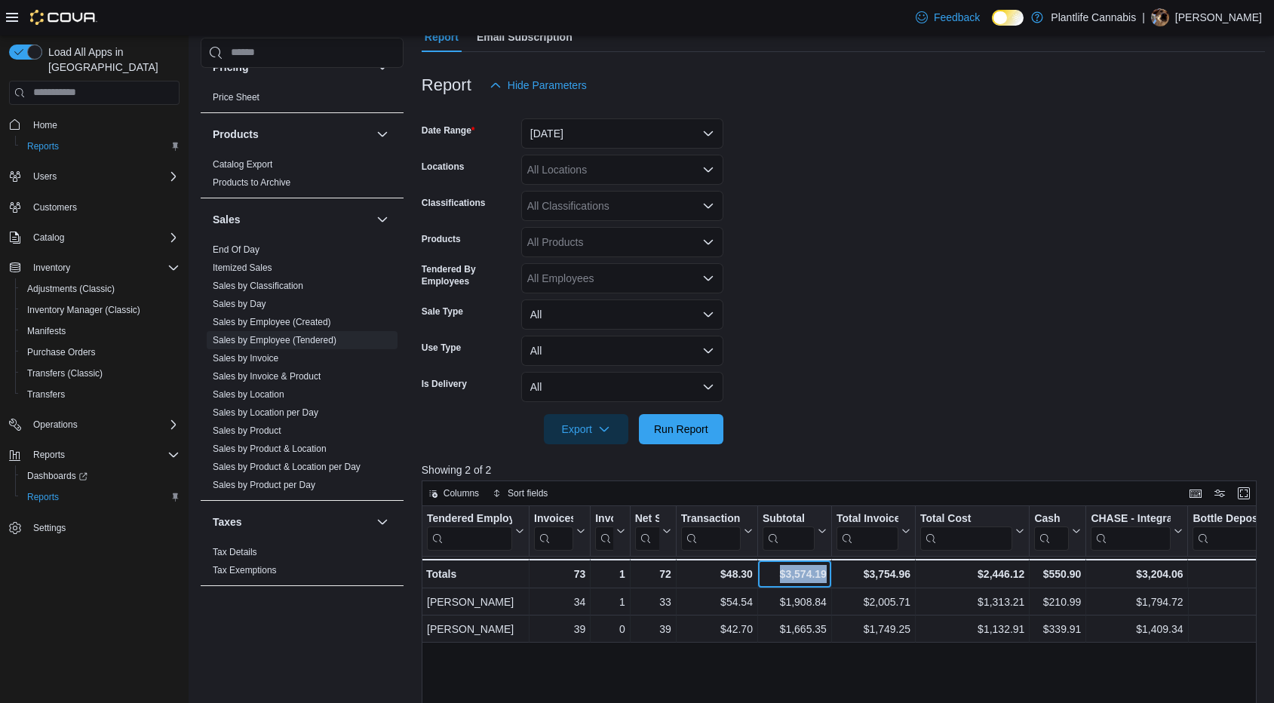
drag, startPoint x: 781, startPoint y: 576, endPoint x: 831, endPoint y: 571, distance: 49.3
click at [831, 571] on div "$3,574.19 - Subtotal, column 6, row 3" at bounding box center [795, 573] width 74 height 29
copy div "$3,574.19"
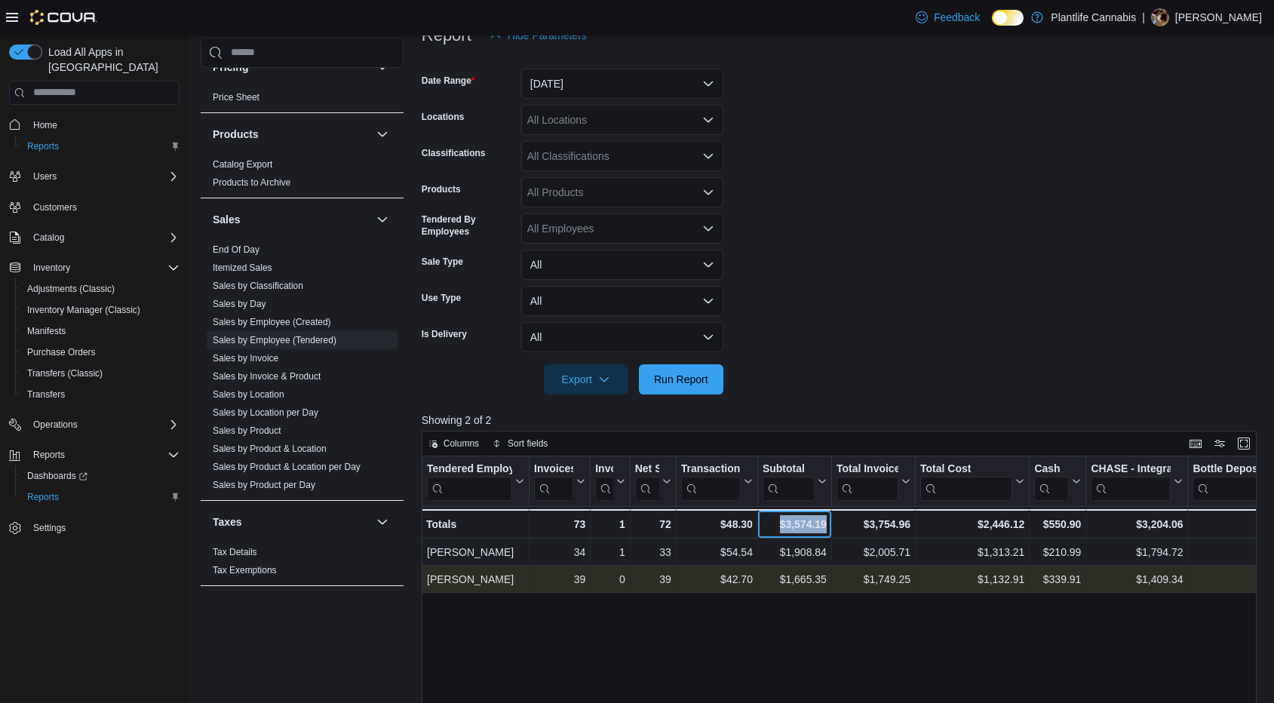
scroll to position [226, 0]
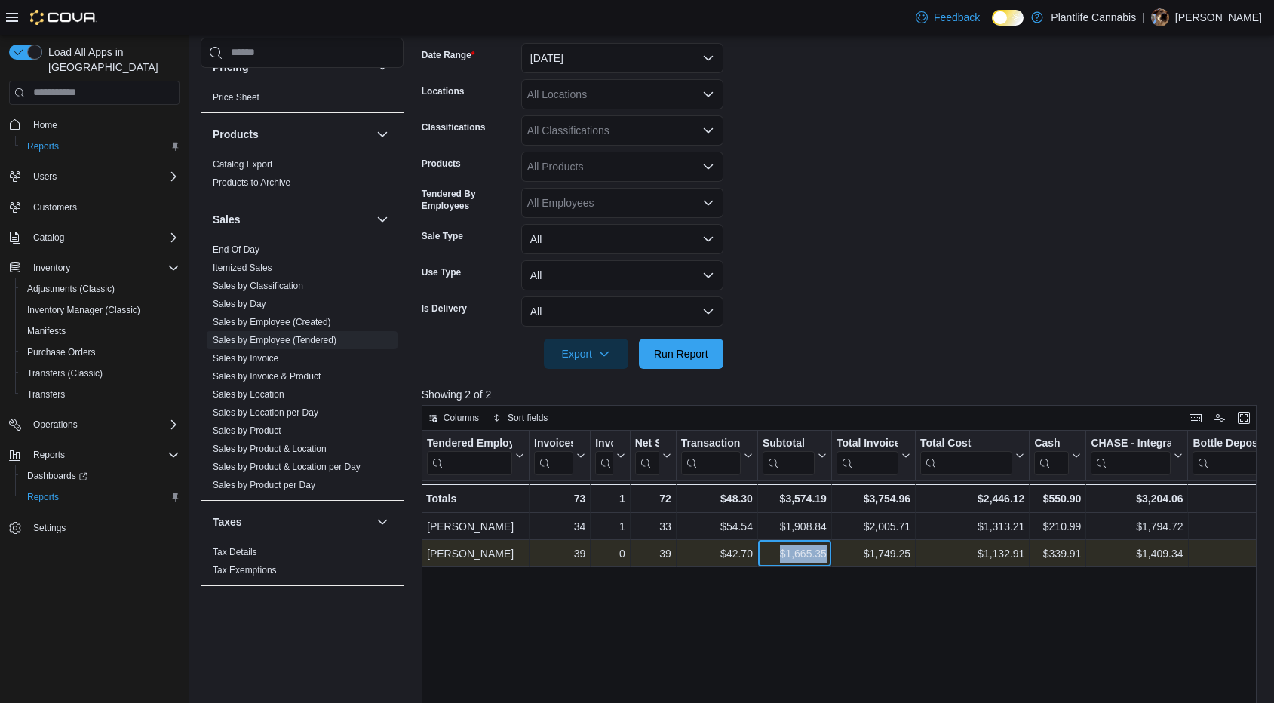
drag, startPoint x: 781, startPoint y: 558, endPoint x: 834, endPoint y: 563, distance: 53.0
click at [834, 563] on div "[PERSON_NAME] - Tendered Employee, column 1, row 2 39 - Invoices Sold, column 2…" at bounding box center [1139, 553] width 1434 height 27
copy div "$1,665.35 - Subtotal, column 6, row 2"
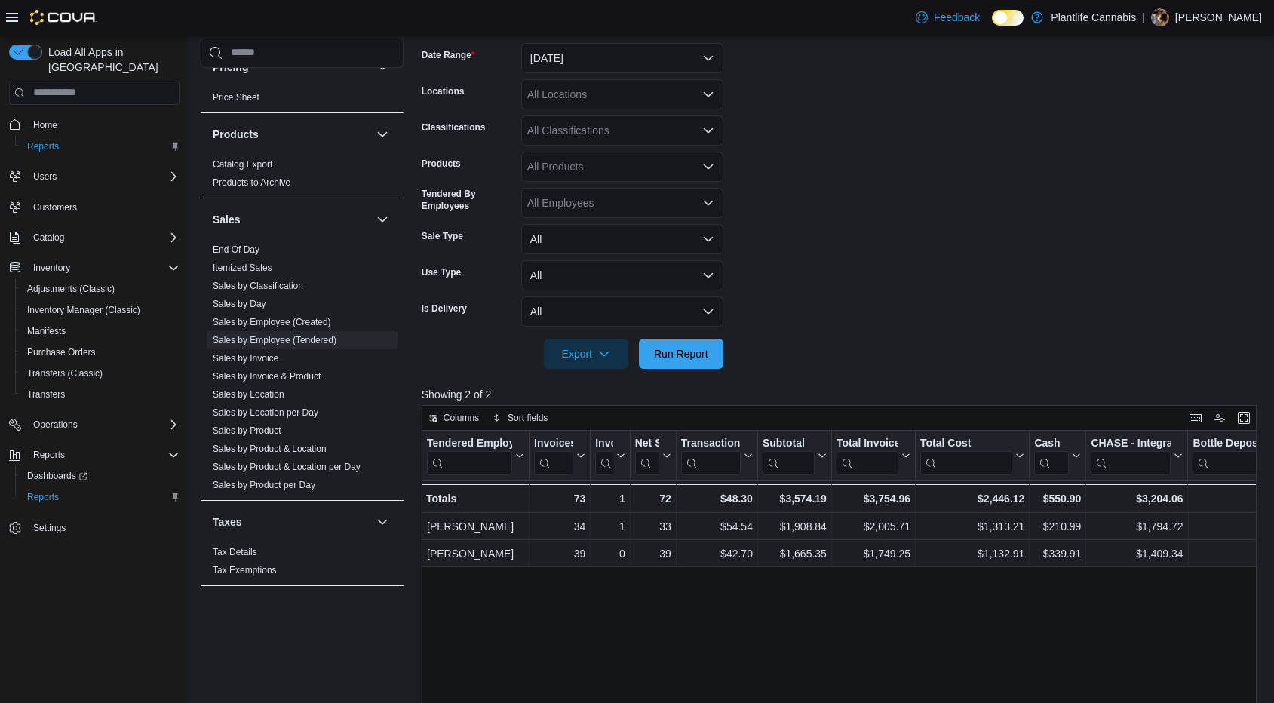
click at [596, 131] on div "All Classifications" at bounding box center [622, 130] width 202 height 30
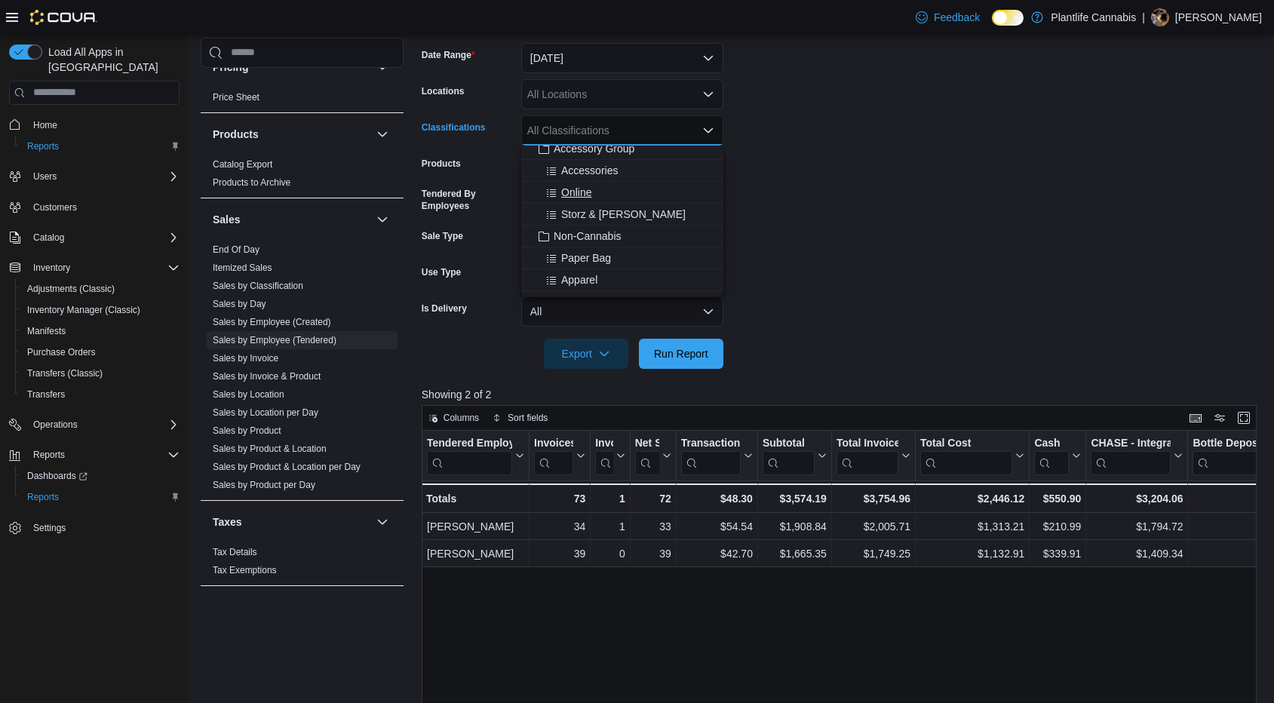
scroll to position [151, 0]
click at [625, 223] on span "Accessory Group" at bounding box center [594, 223] width 81 height 15
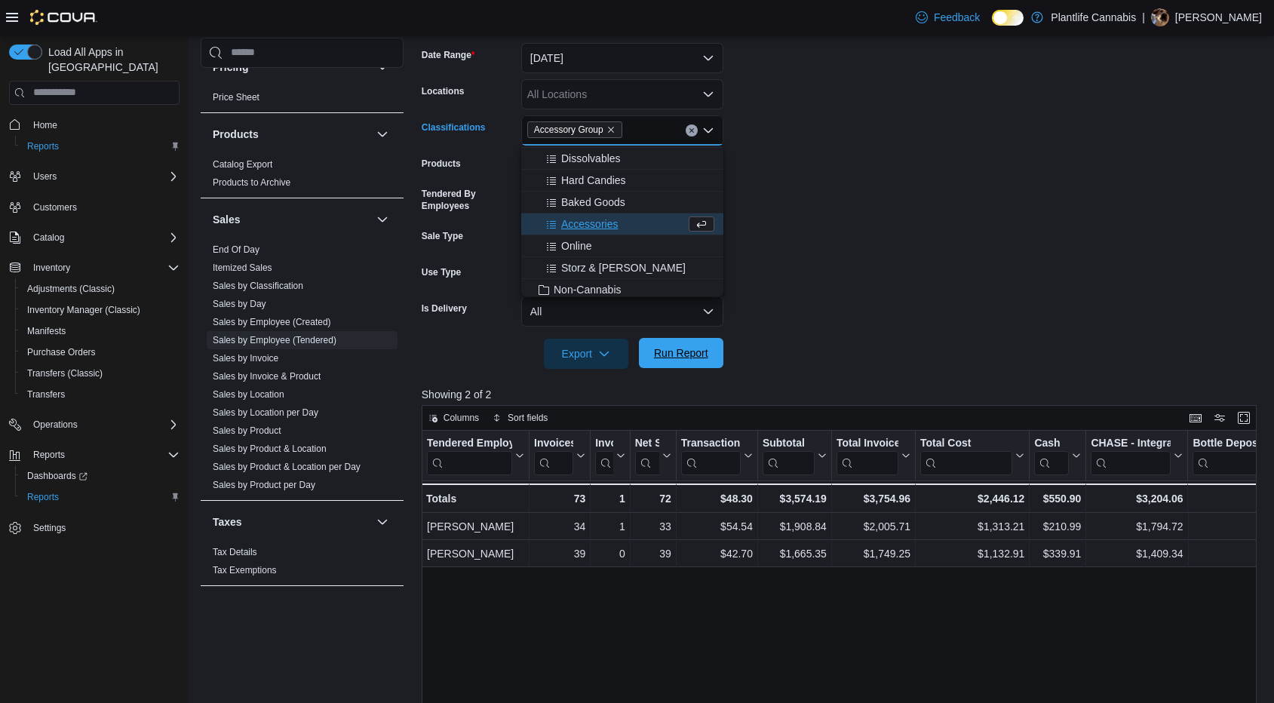
click at [677, 360] on span "Run Report" at bounding box center [681, 352] width 54 height 15
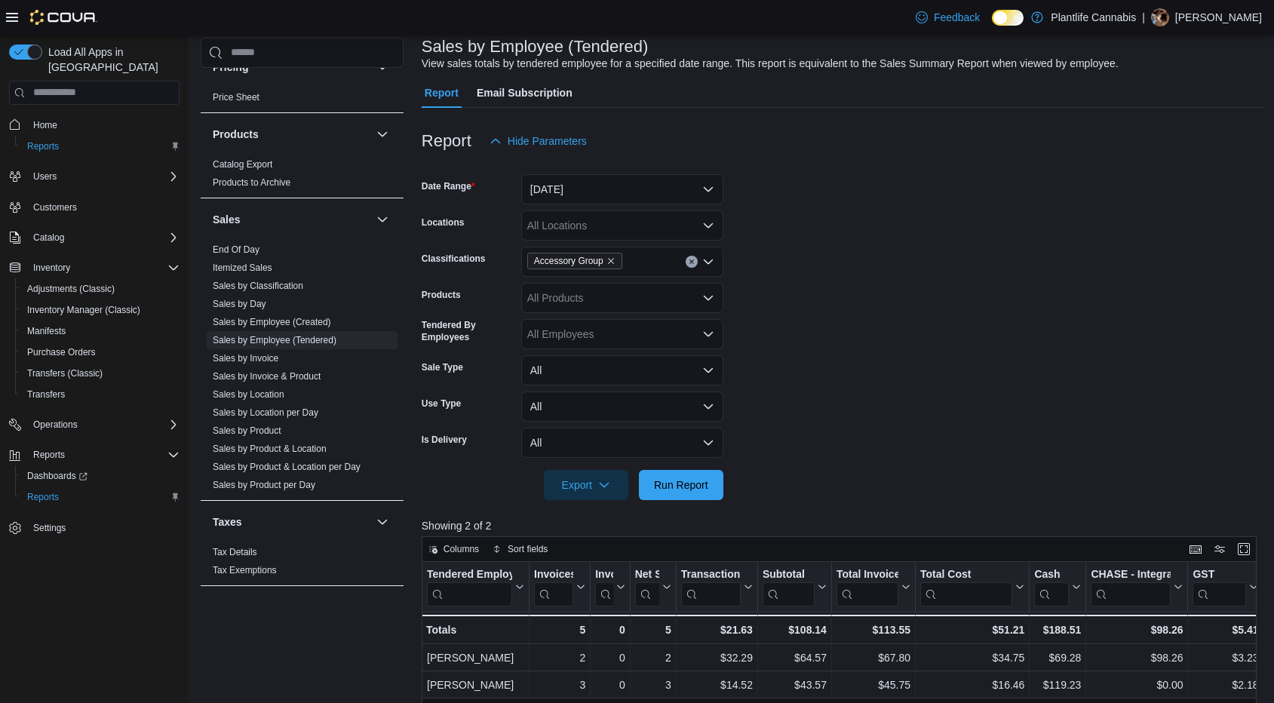
scroll to position [75, 0]
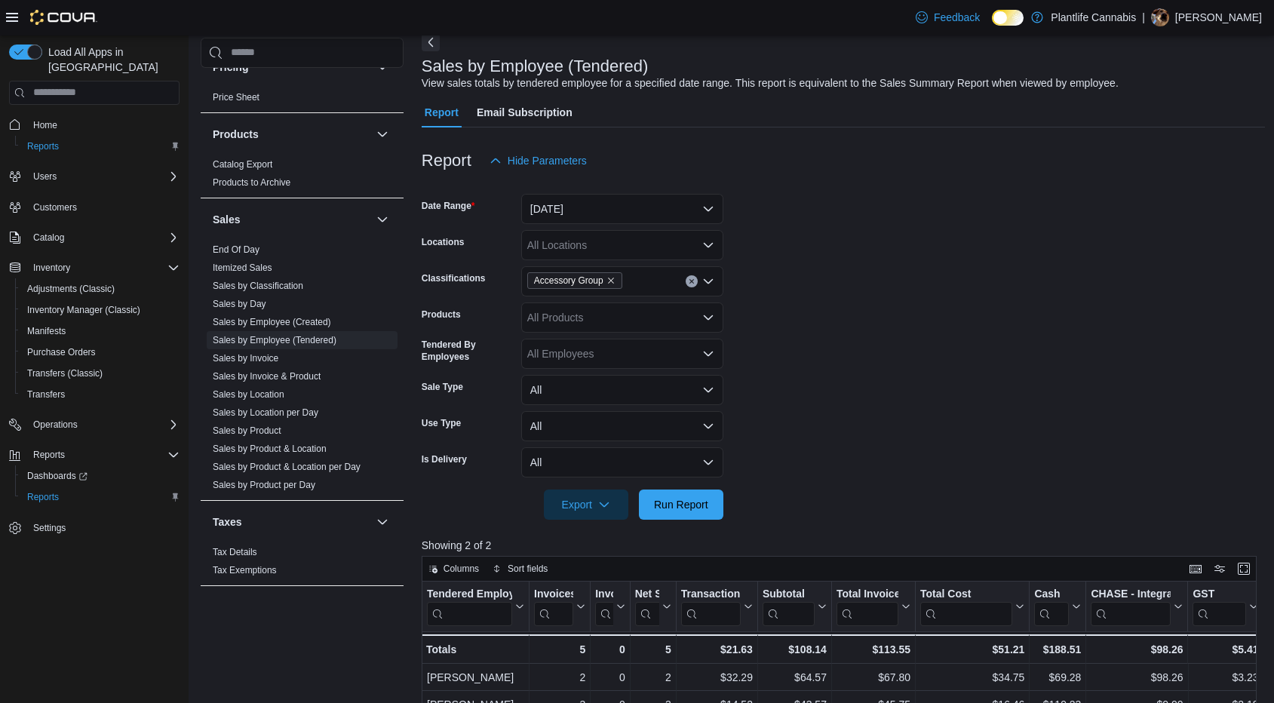
click at [691, 281] on icon "Clear input" at bounding box center [691, 281] width 4 height 4
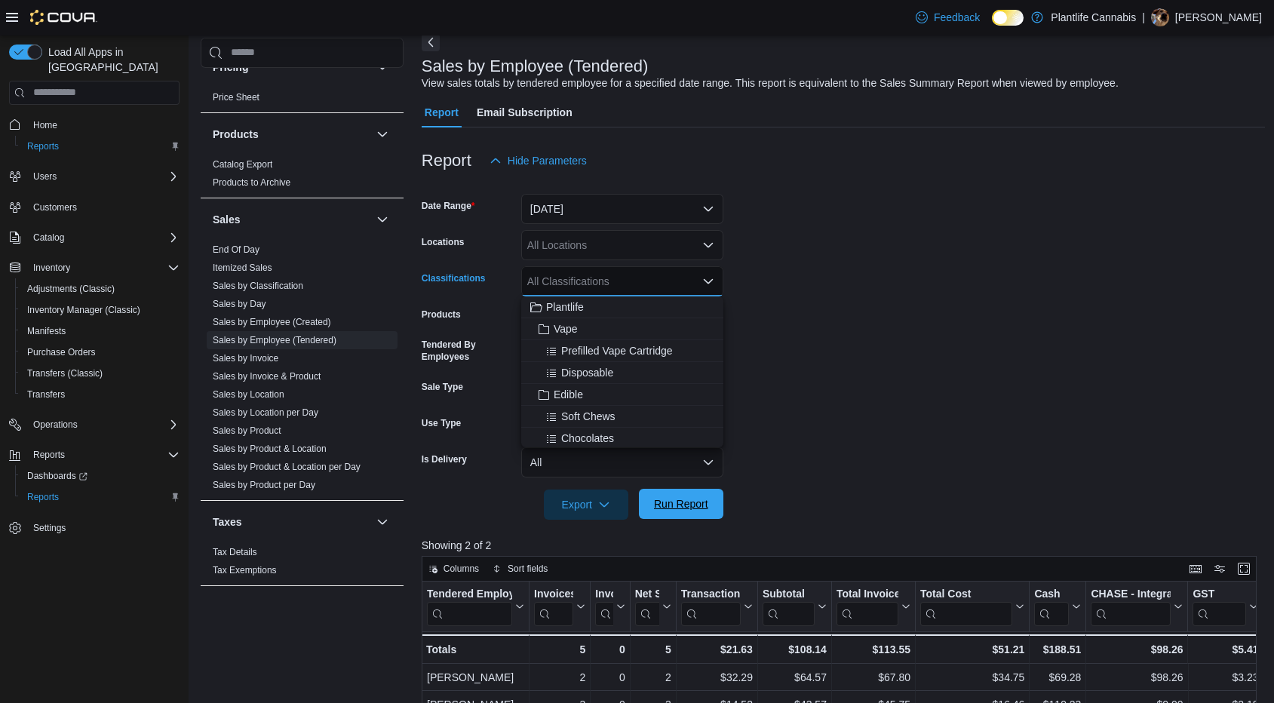
click at [704, 517] on span "Run Report" at bounding box center [681, 504] width 66 height 30
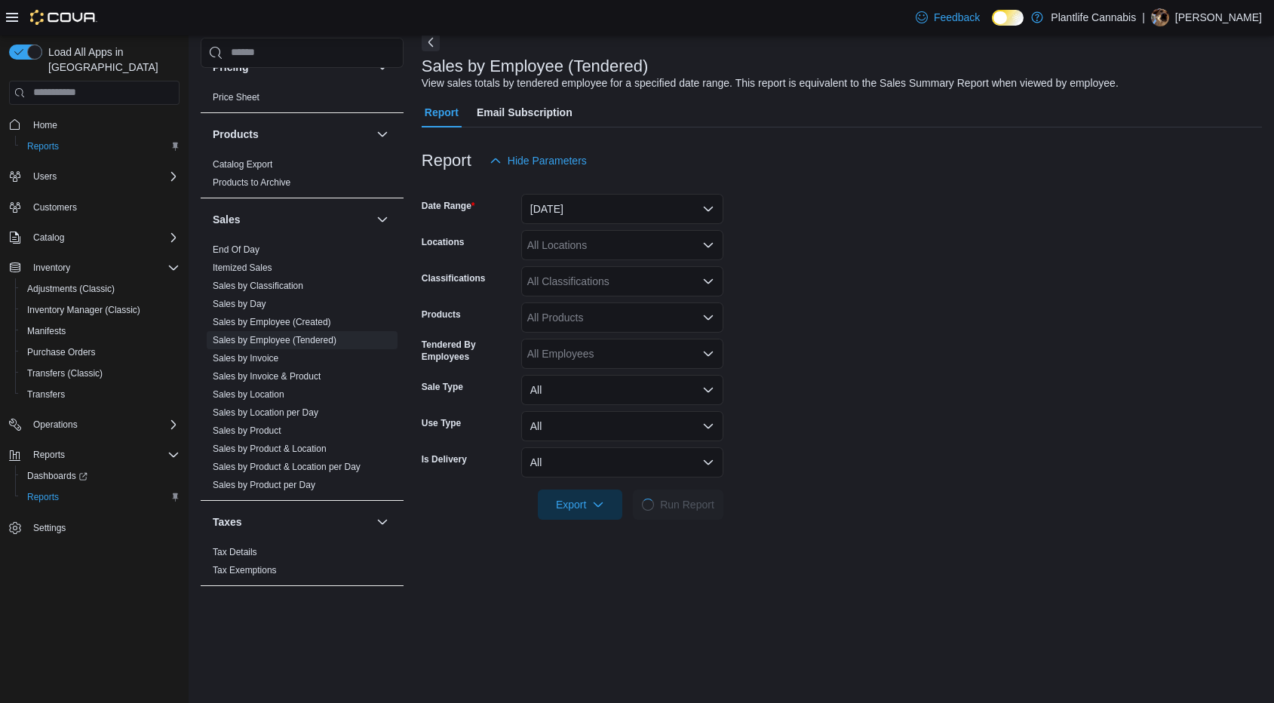
scroll to position [226, 0]
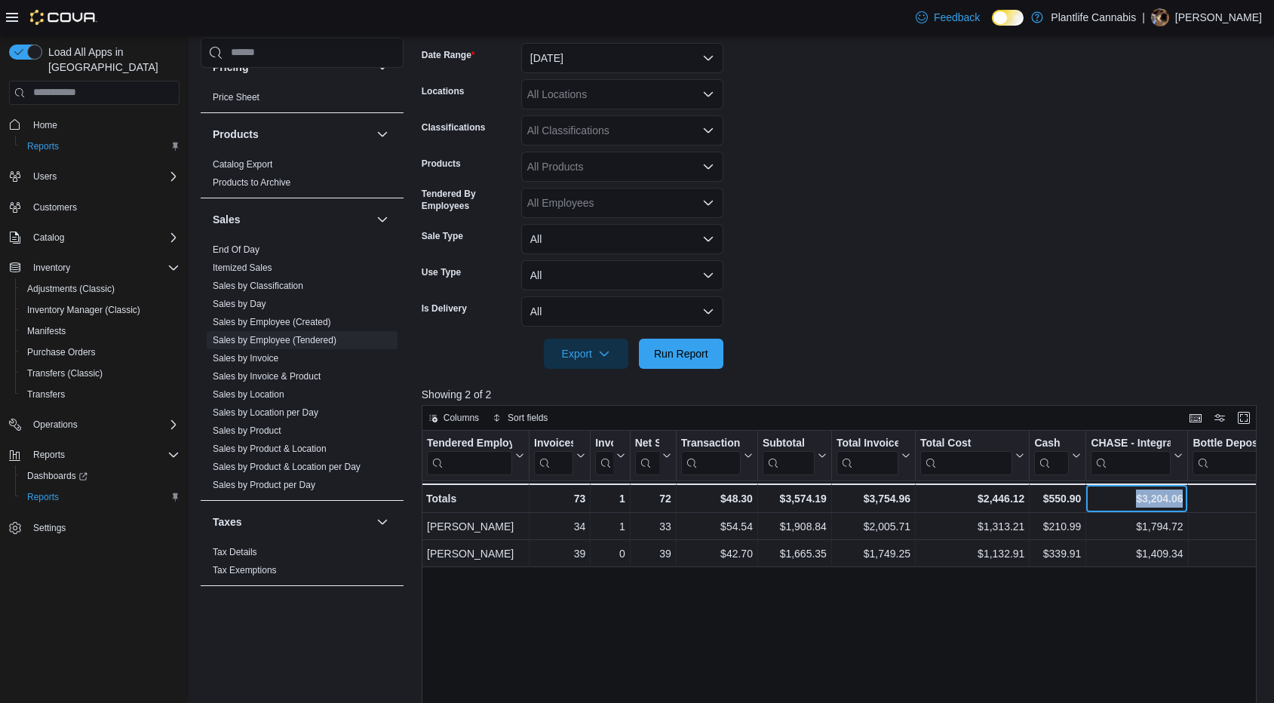
drag, startPoint x: 1144, startPoint y: 497, endPoint x: 1187, endPoint y: 496, distance: 43.0
click at [1187, 496] on div "$3,204.06 - CHASE - Integrated, column 10, row 3" at bounding box center [1137, 498] width 102 height 29
drag, startPoint x: 851, startPoint y: 495, endPoint x: 913, endPoint y: 500, distance: 62.1
click at [913, 500] on div "$3,754.96 - Total Invoiced, column 7, row 3" at bounding box center [874, 498] width 84 height 29
copy div "$3,754.96"
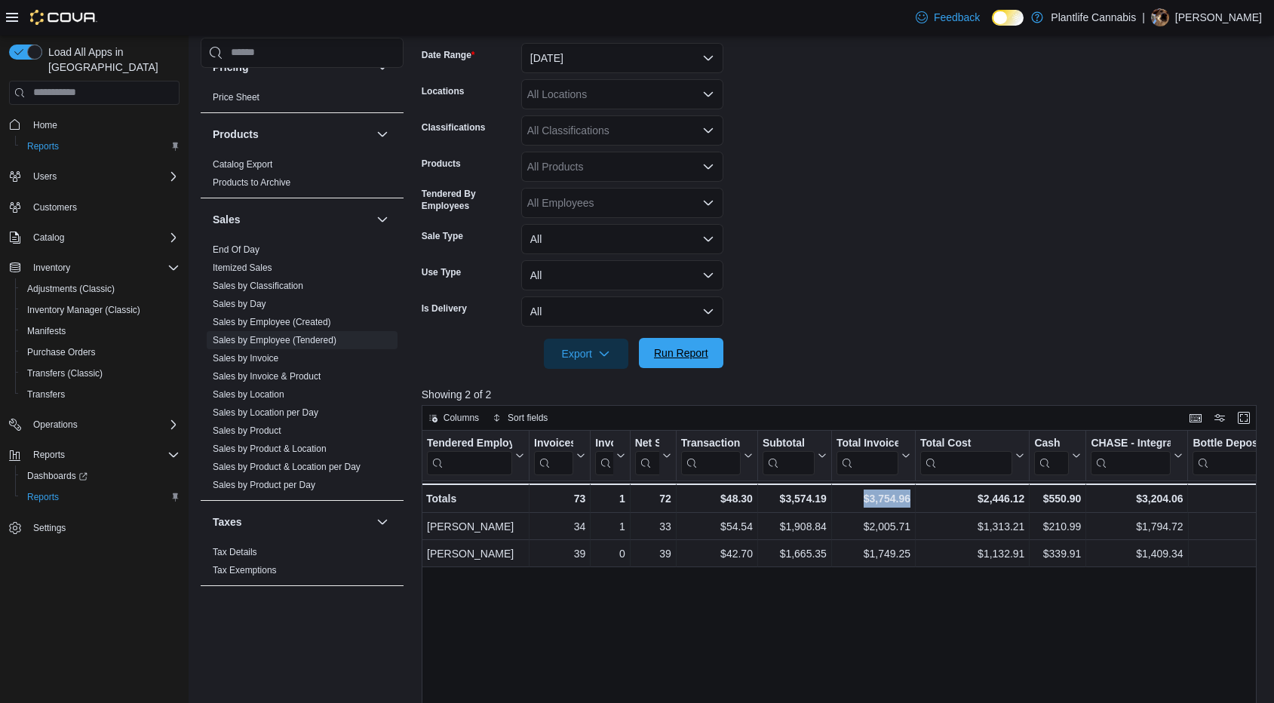
click at [674, 345] on span "Run Report" at bounding box center [681, 353] width 66 height 30
